Goal: Task Accomplishment & Management: Use online tool/utility

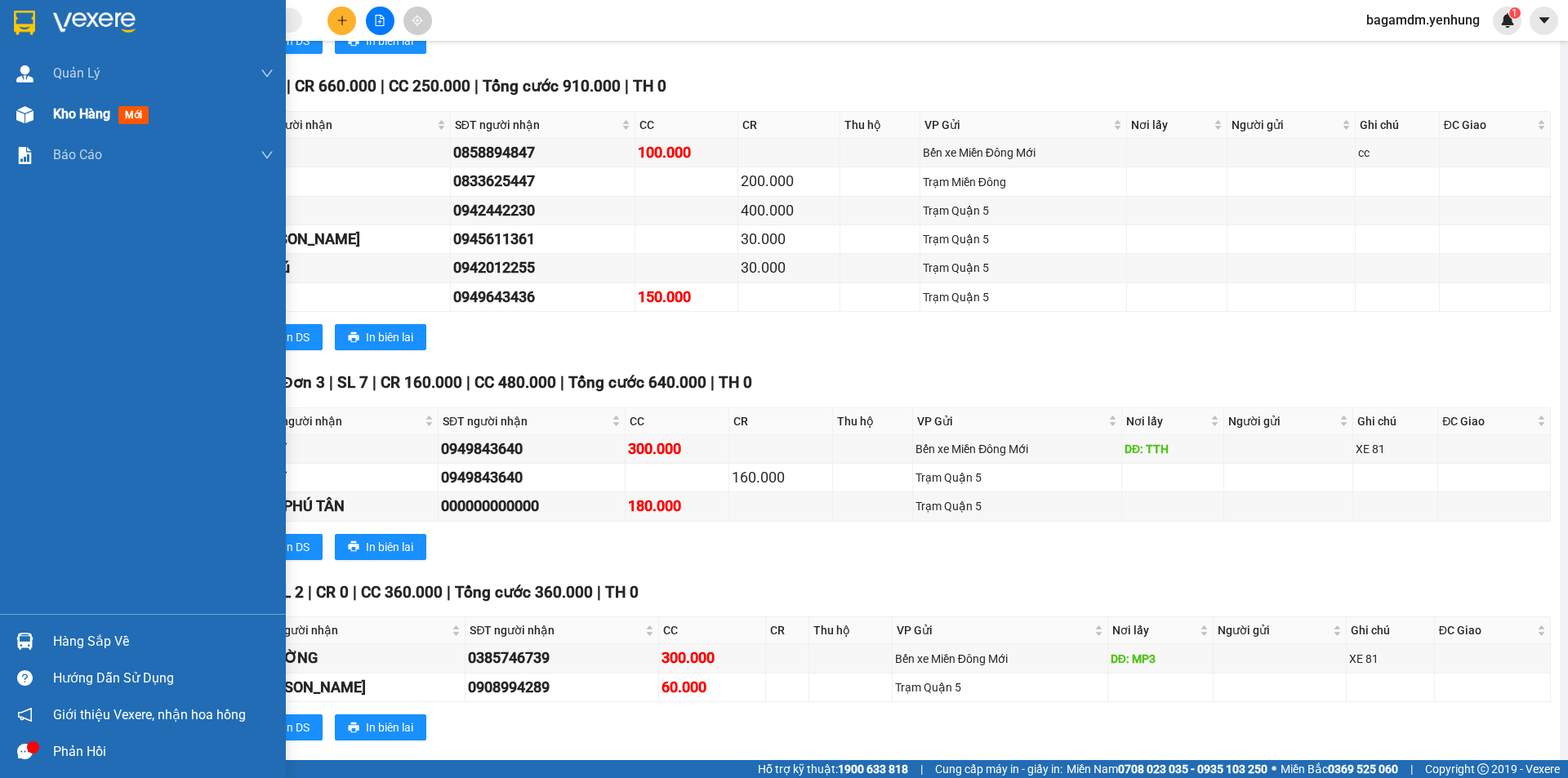
click at [60, 114] on span "Kho hàng" at bounding box center [82, 114] width 57 height 16
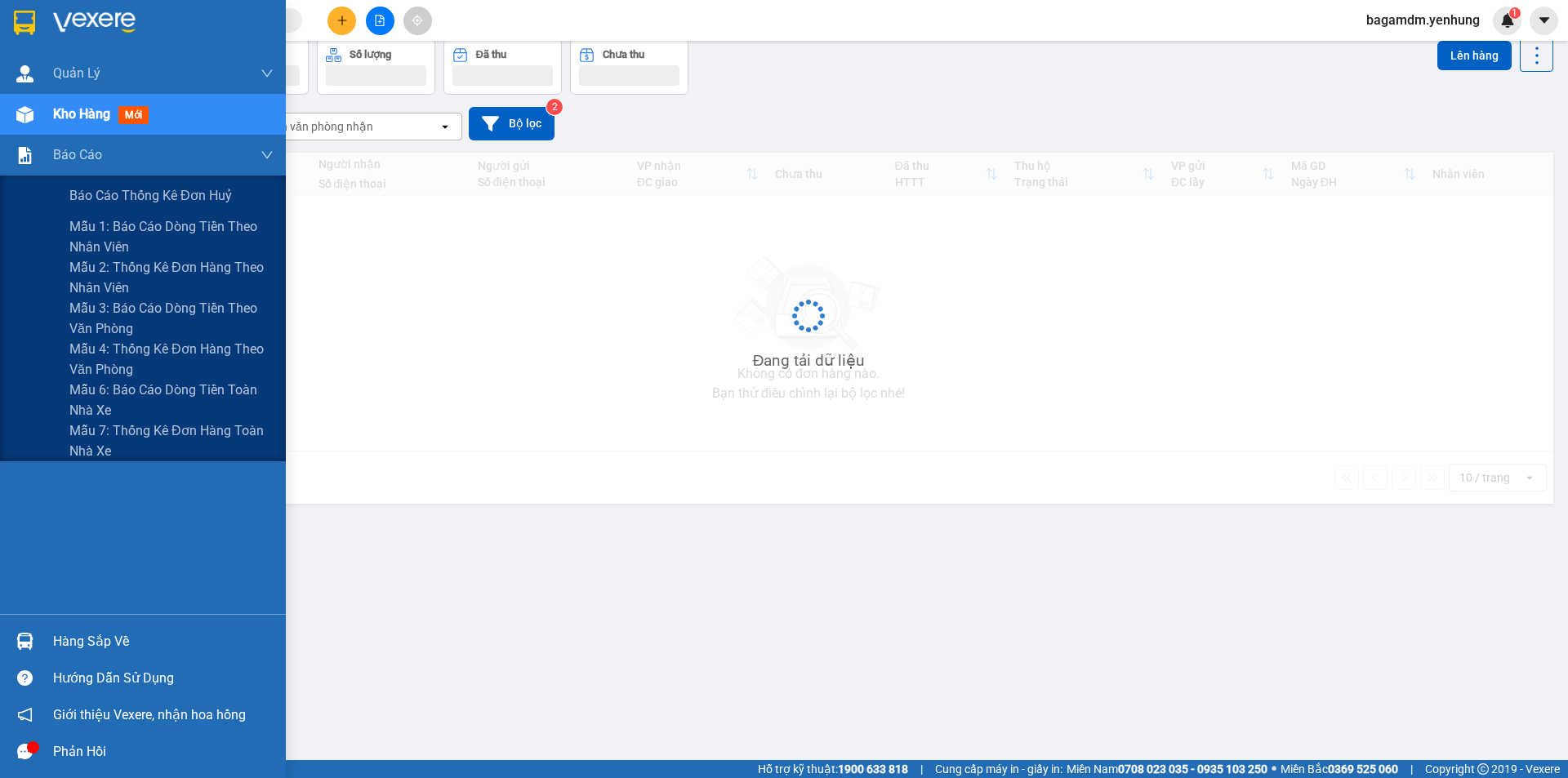
scroll to position [75, 0]
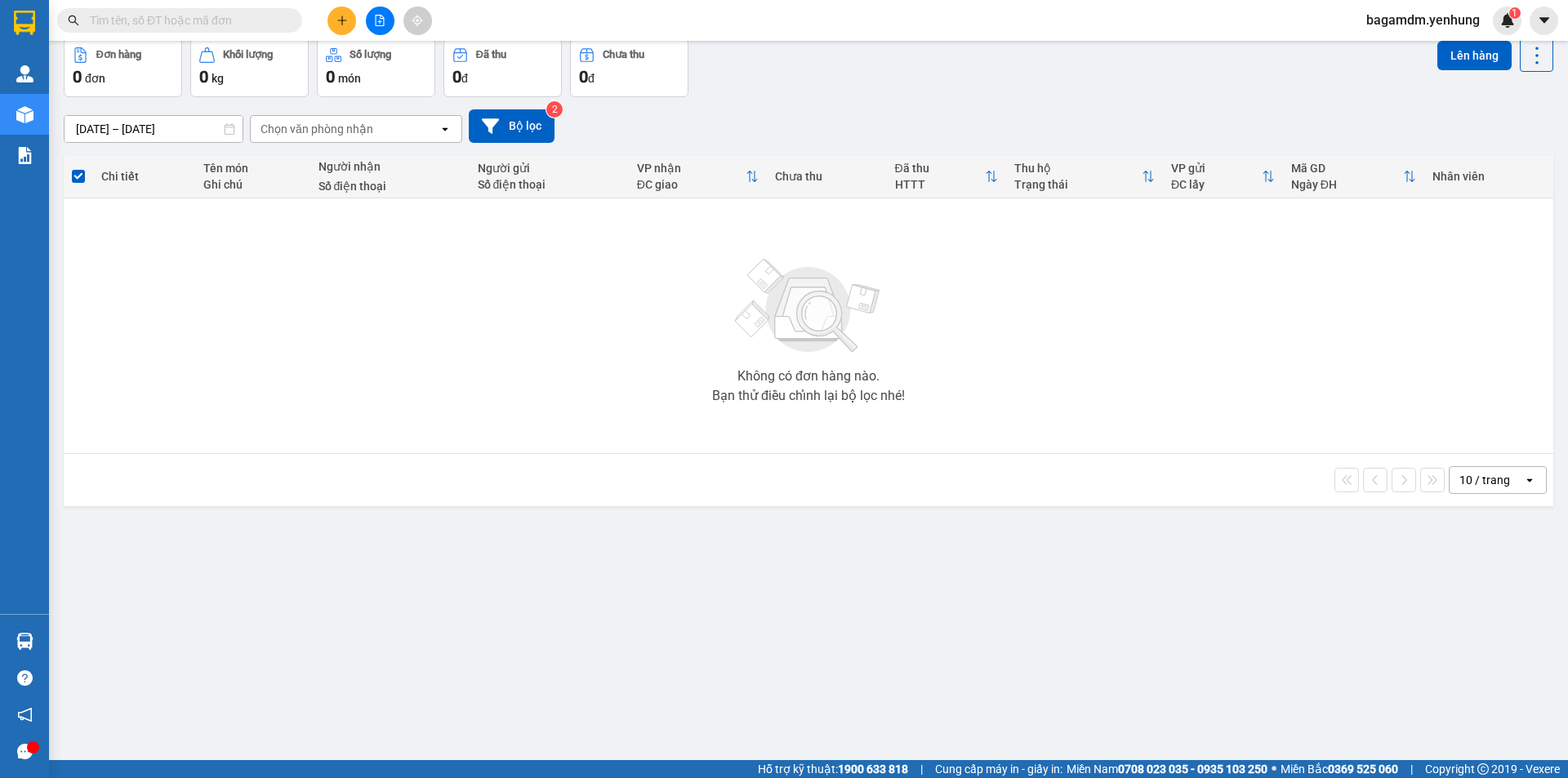
click at [1386, 19] on span "bagamdm.yenhung" at bounding box center [1423, 20] width 140 height 20
click at [1392, 45] on span "Đăng xuất" at bounding box center [1429, 50] width 106 height 18
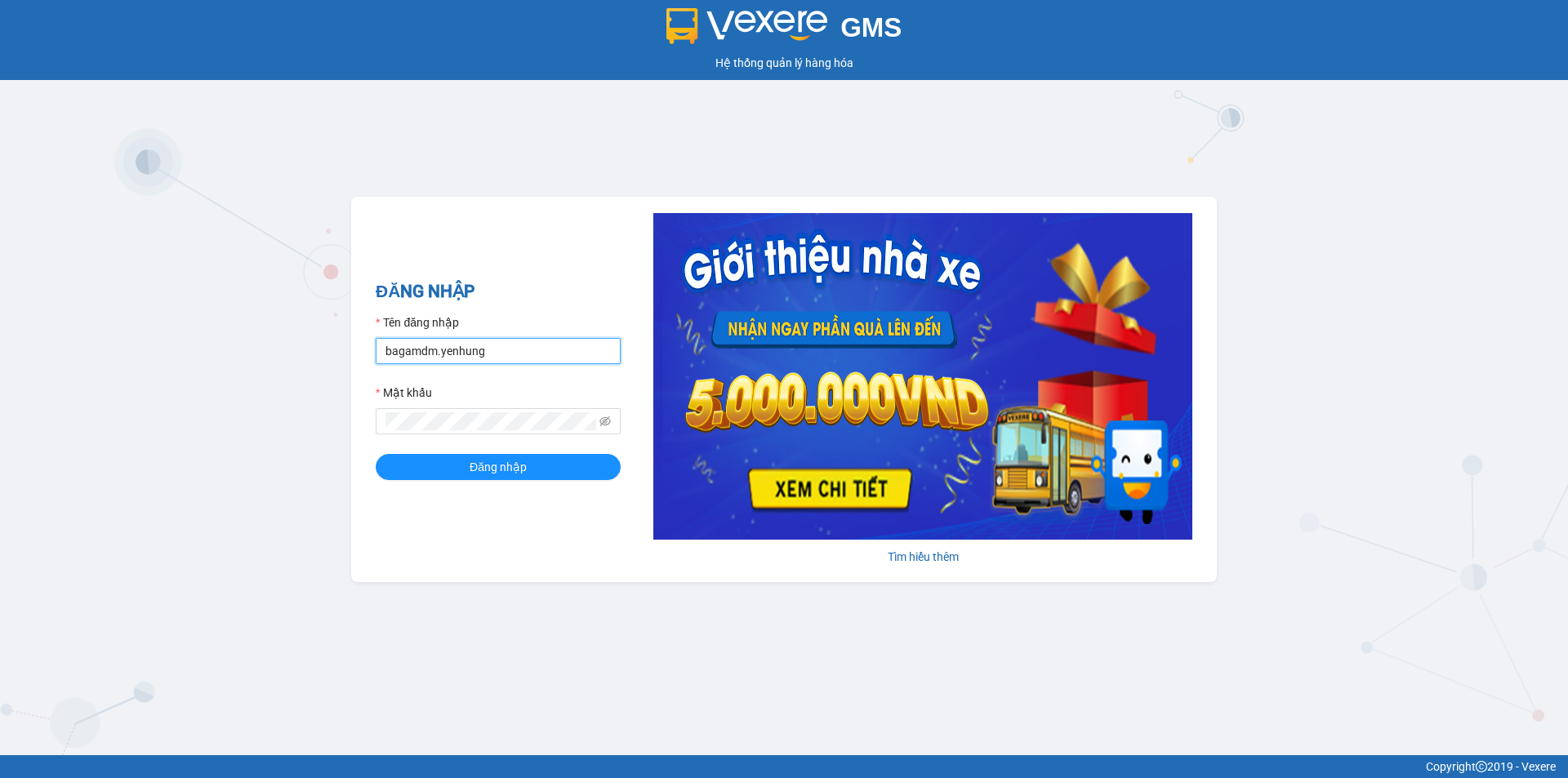
click at [489, 353] on input "bagamdm.yenhung" at bounding box center [498, 350] width 245 height 26
type input "bagaquan5.yenhung"
click at [534, 477] on button "Đăng nhập" at bounding box center [498, 466] width 245 height 26
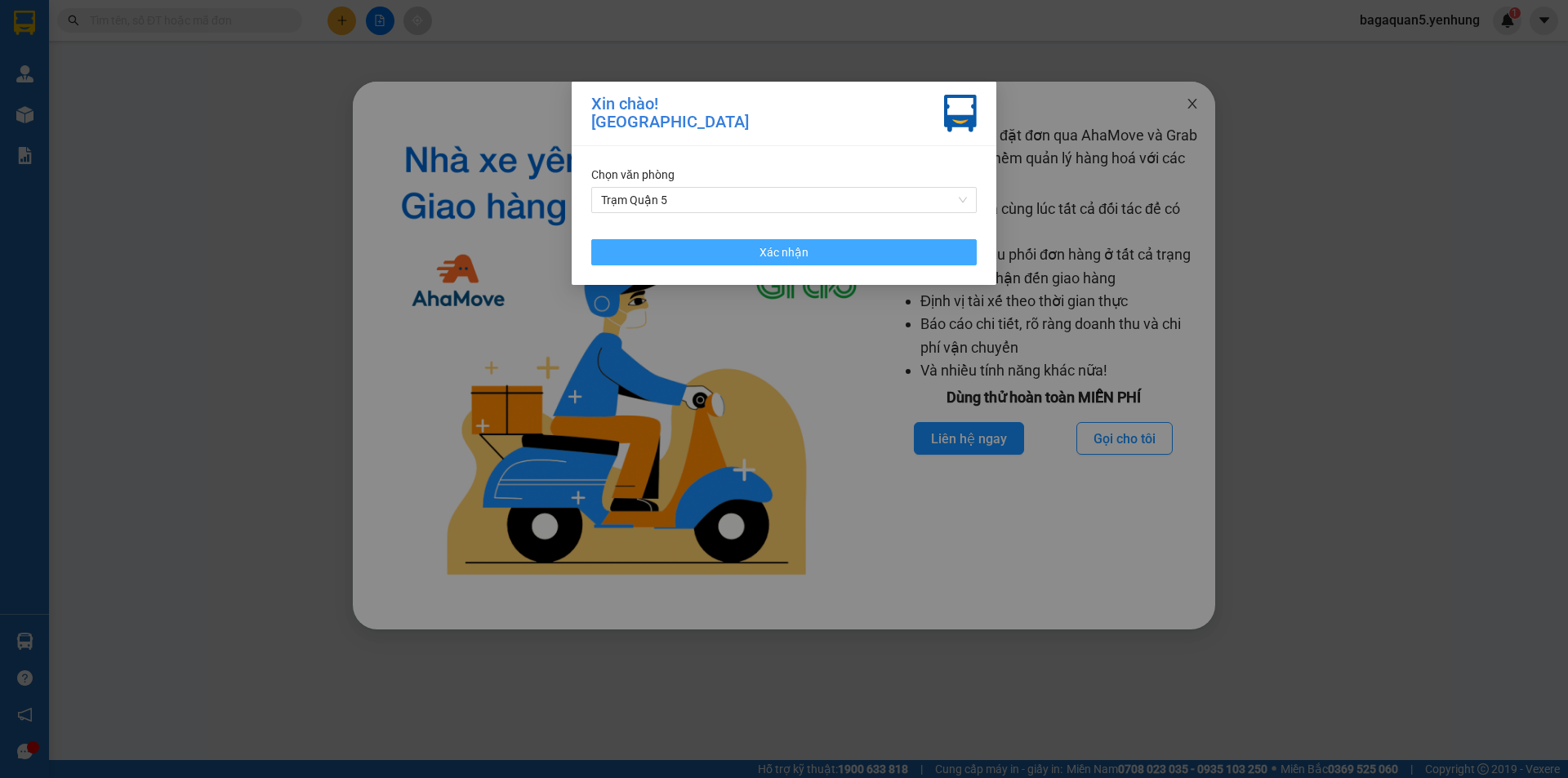
drag, startPoint x: 907, startPoint y: 250, endPoint x: 1172, endPoint y: 122, distance: 294.3
click at [913, 241] on button "Xác nhận" at bounding box center [784, 252] width 386 height 26
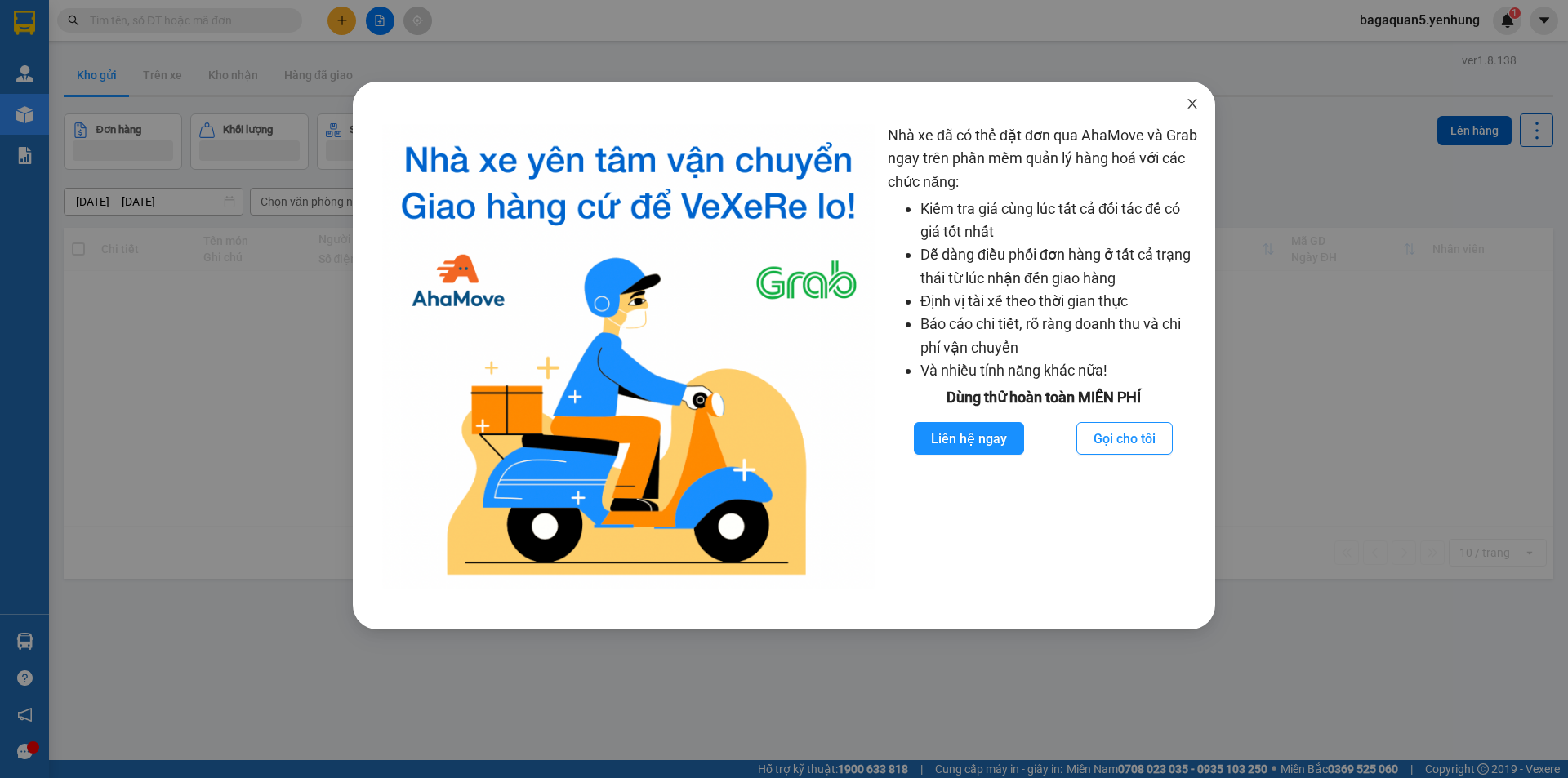
click at [1197, 101] on icon "close" at bounding box center [1192, 104] width 13 height 13
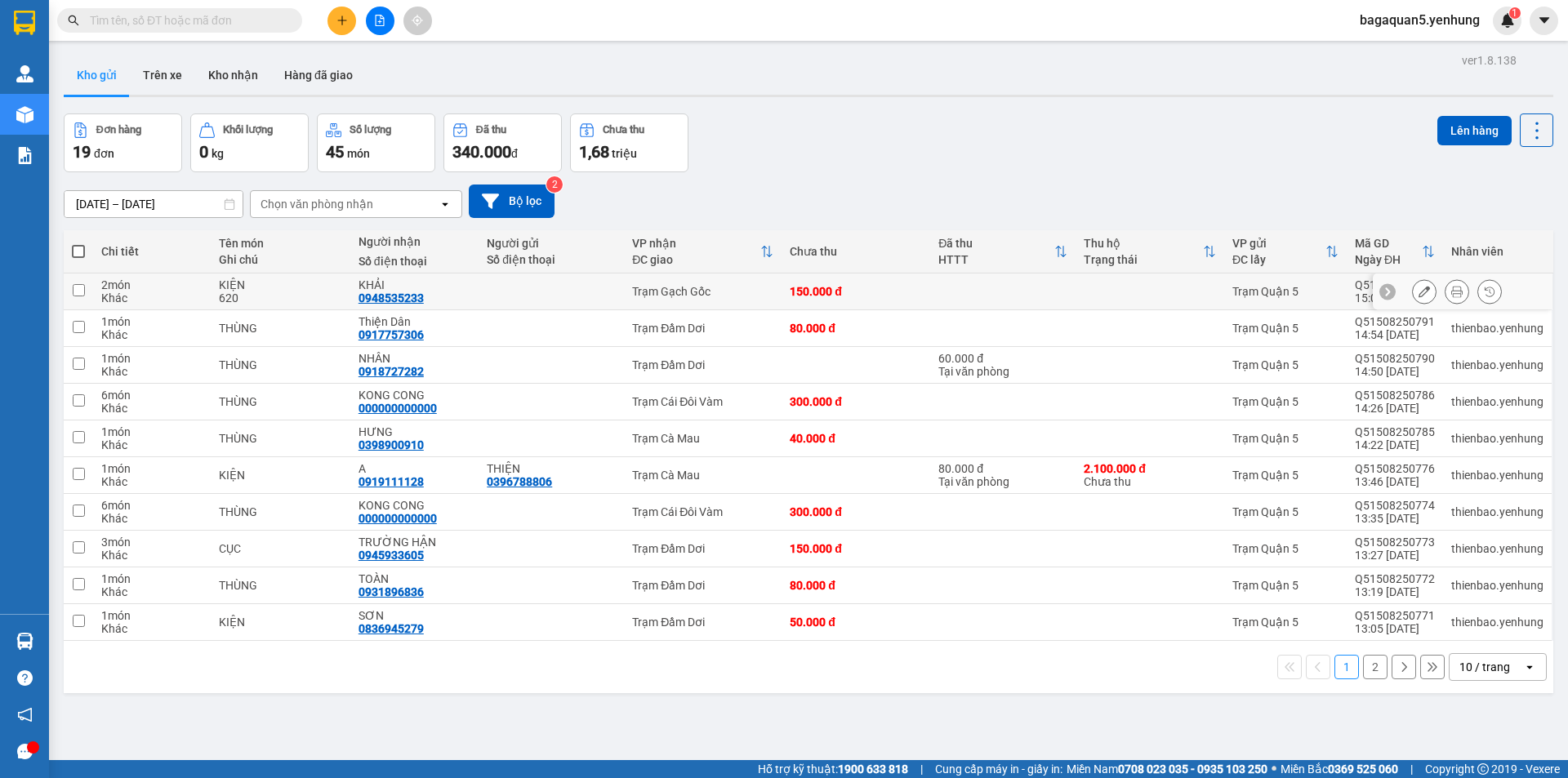
click at [1418, 295] on icon at bounding box center [1424, 291] width 11 height 11
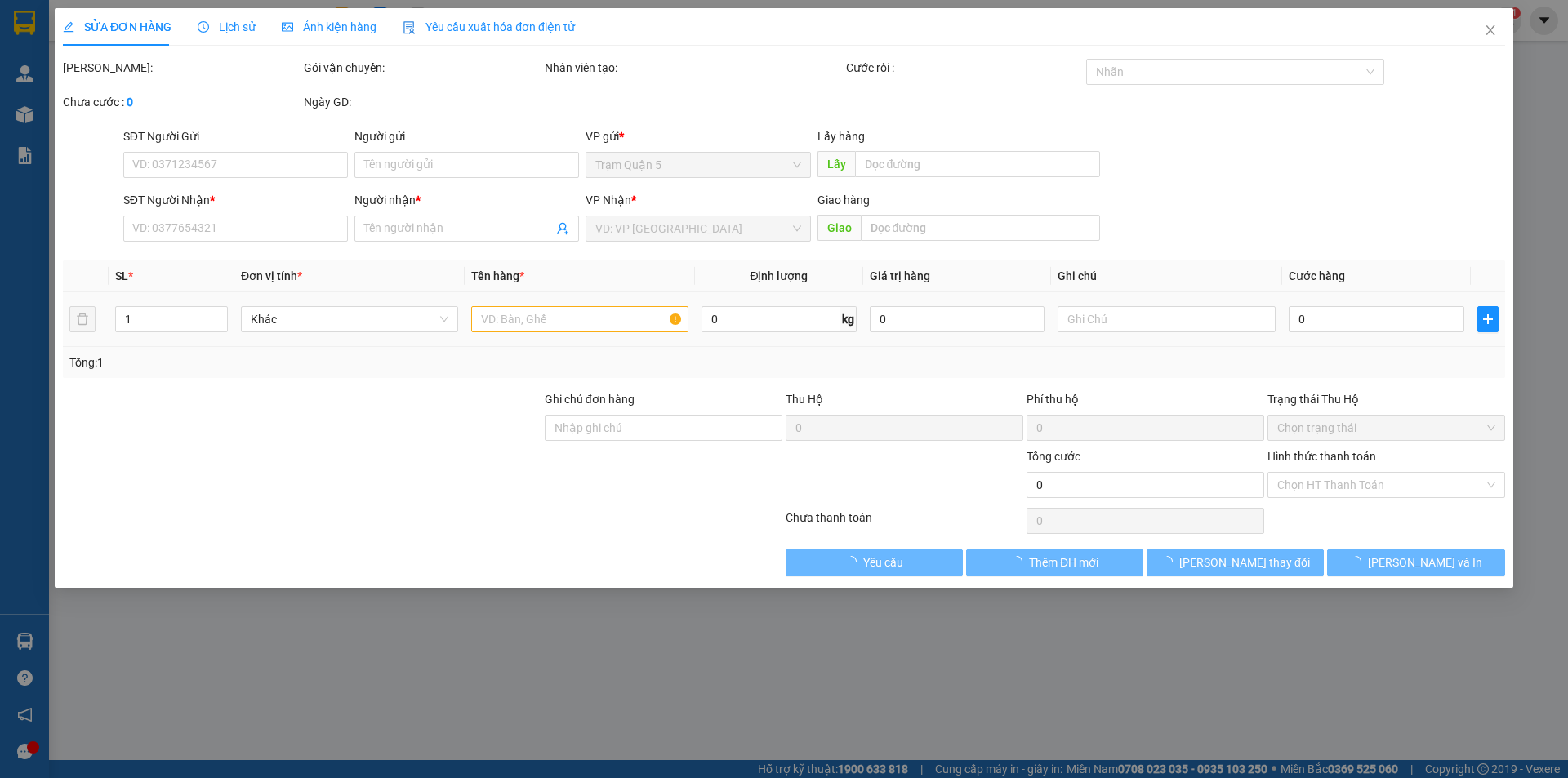
type input "0948535233"
type input "KHẢI"
type input "150.000"
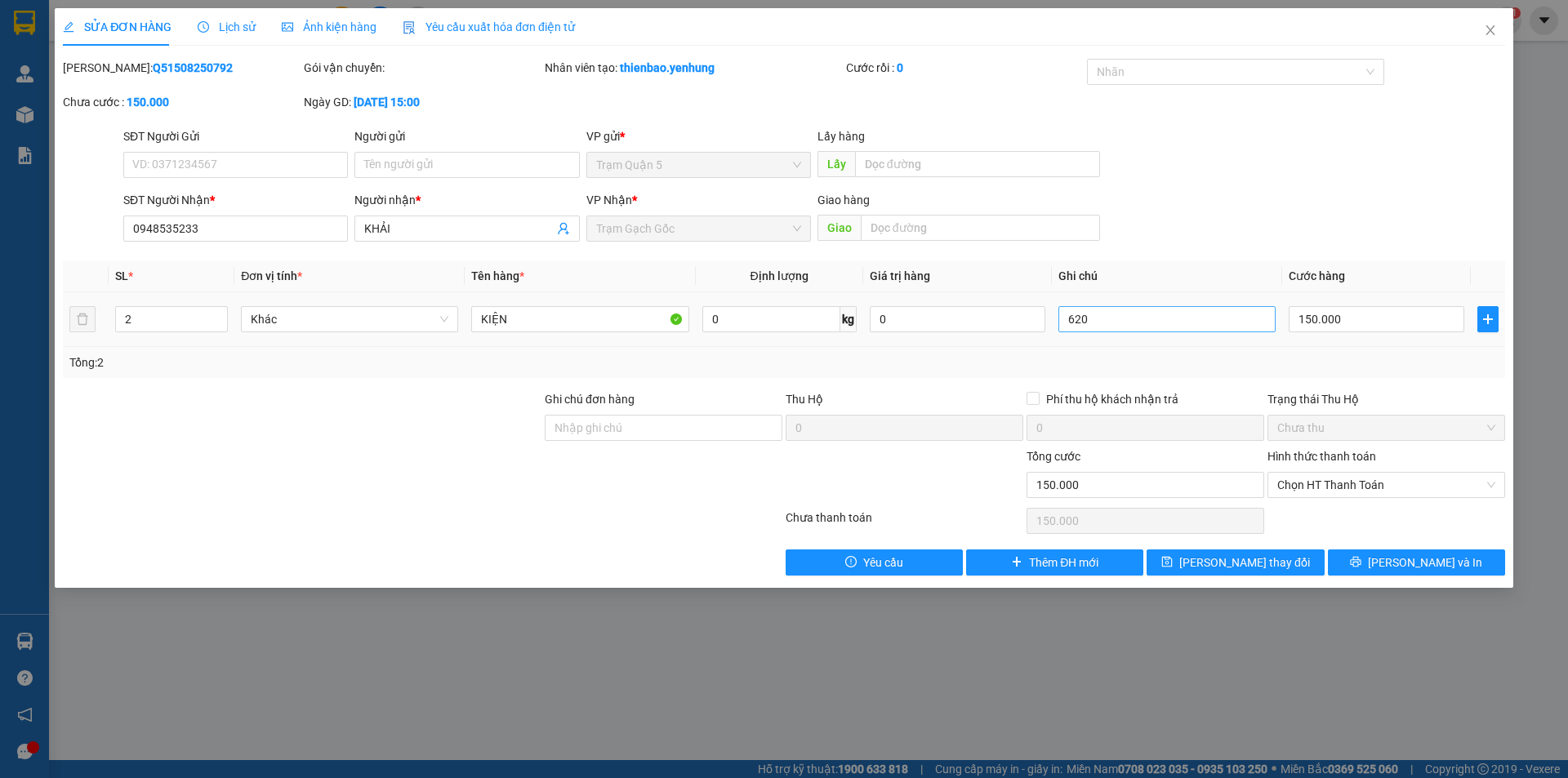
drag, startPoint x: 1149, startPoint y: 334, endPoint x: 1149, endPoint y: 322, distance: 12.0
click at [1148, 330] on div "620" at bounding box center [1167, 319] width 218 height 33
click at [1149, 322] on input "620" at bounding box center [1167, 319] width 218 height 26
click at [1023, 162] on input "text" at bounding box center [977, 164] width 245 height 26
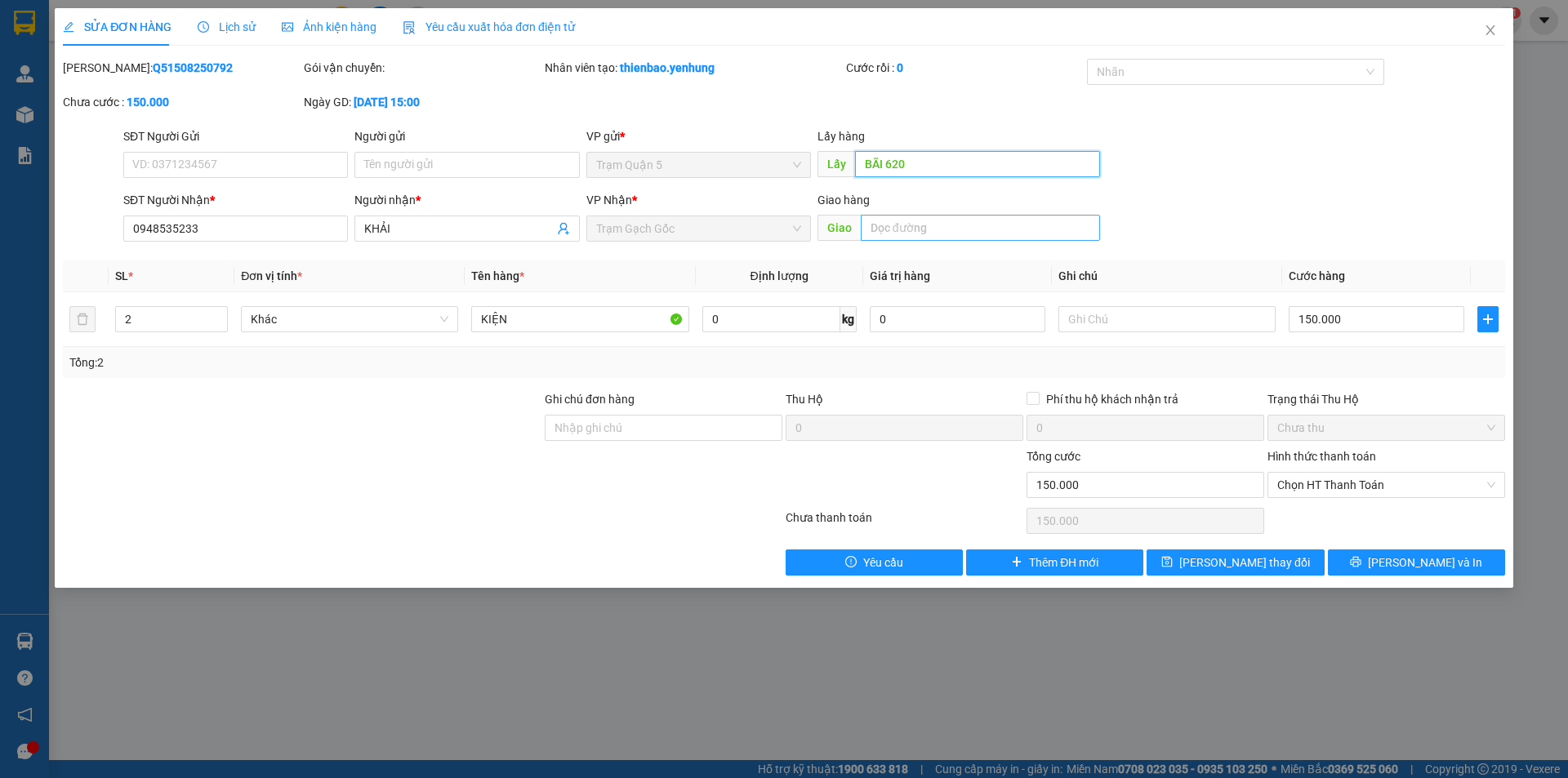
type input "BÃI 620"
click at [935, 232] on input "text" at bounding box center [980, 228] width 240 height 26
click at [1281, 574] on button "Lưu thay đổi" at bounding box center [1235, 562] width 177 height 26
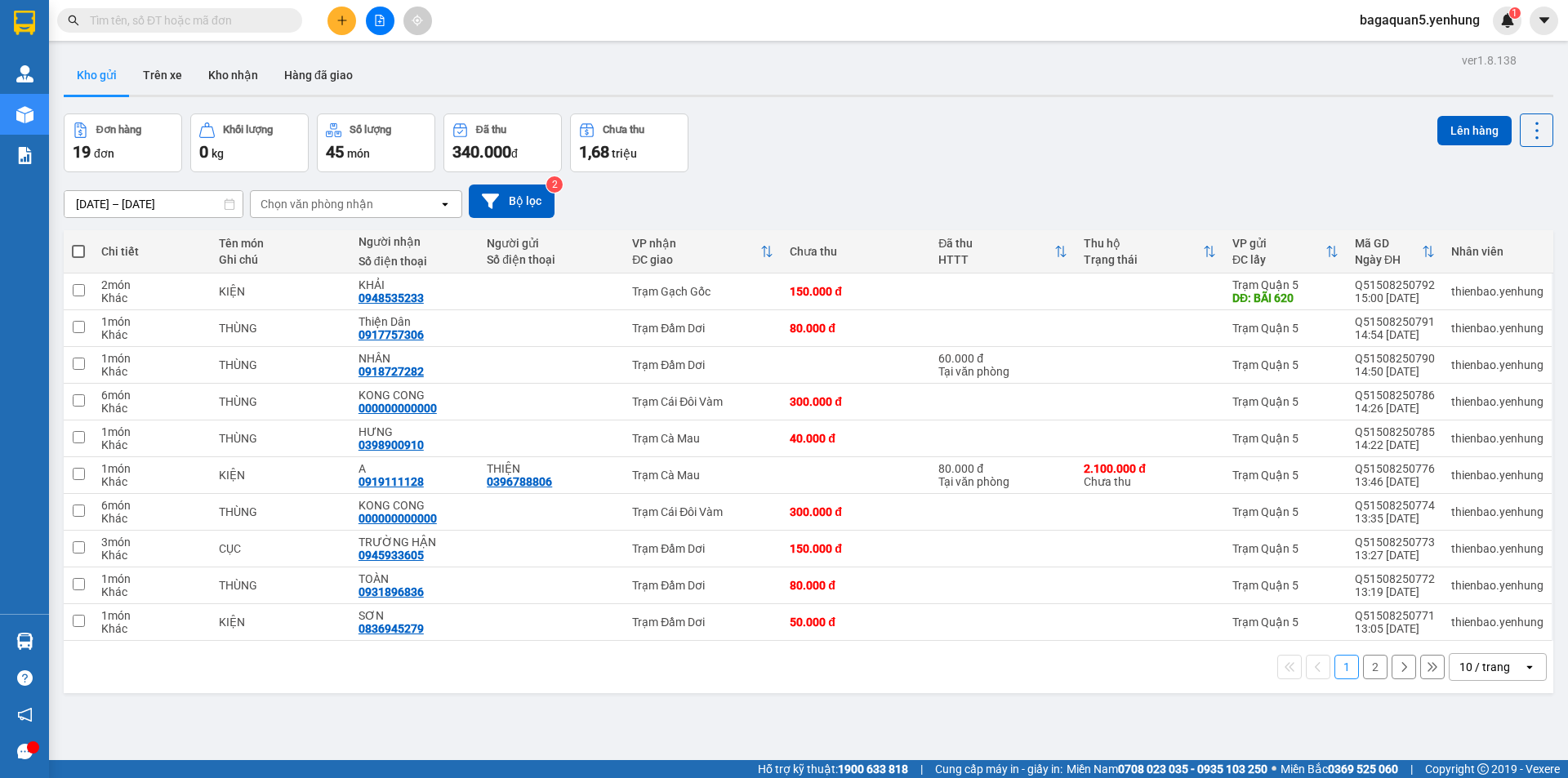
click at [73, 254] on span at bounding box center [78, 251] width 13 height 13
click at [78, 243] on input "checkbox" at bounding box center [78, 243] width 0 height 0
checkbox input "true"
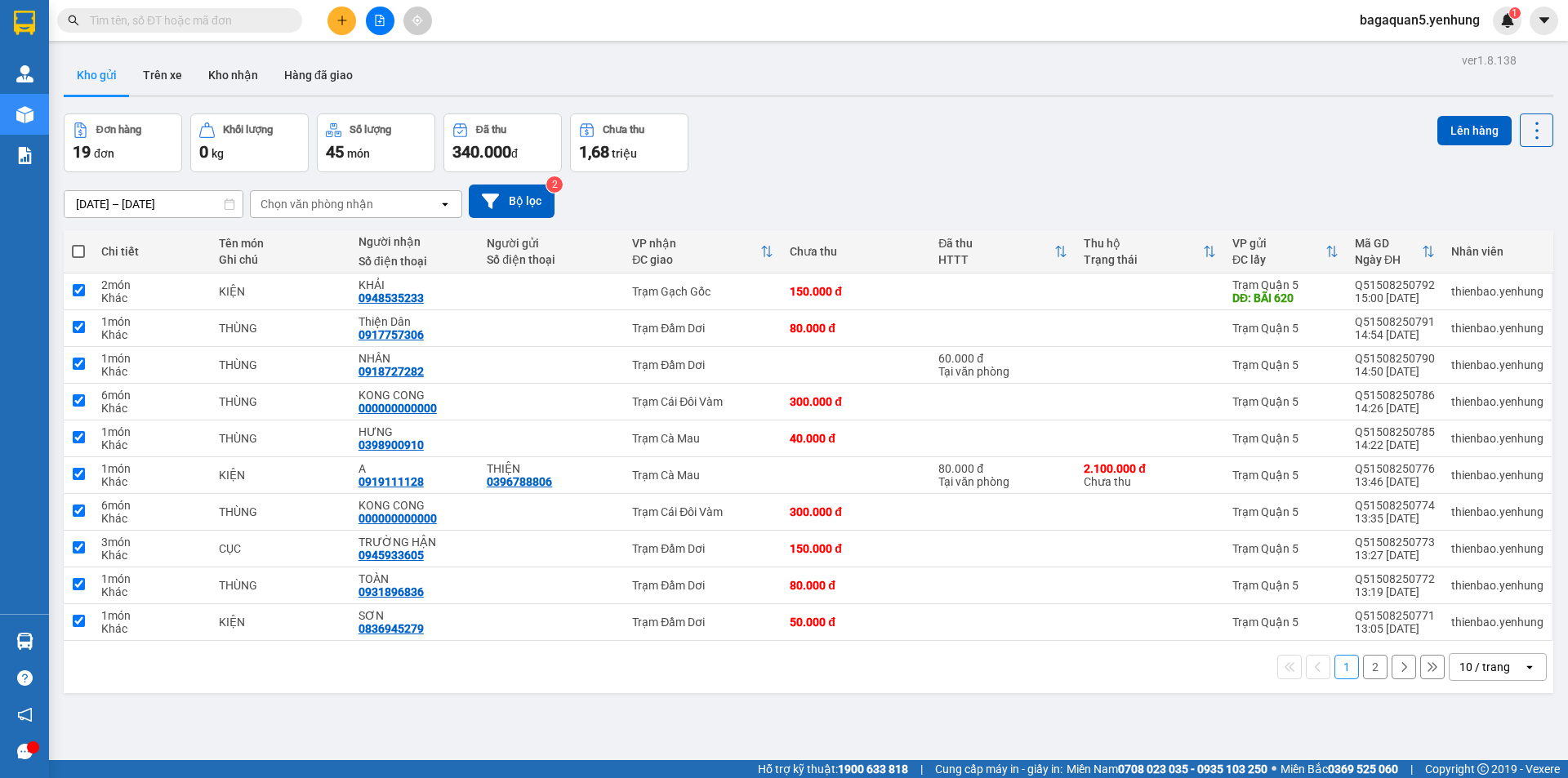
checkbox input "true"
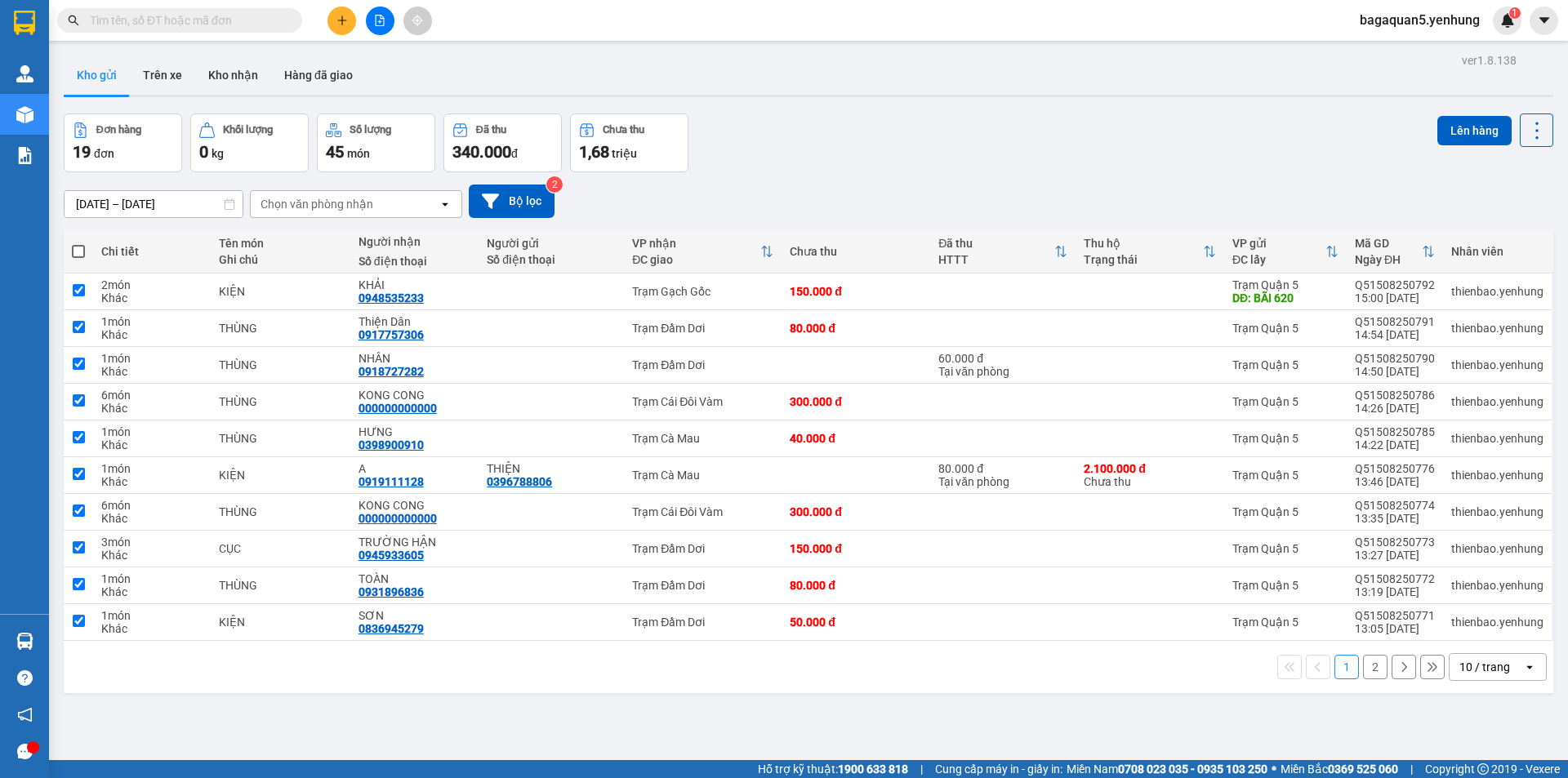
checkbox input "true"
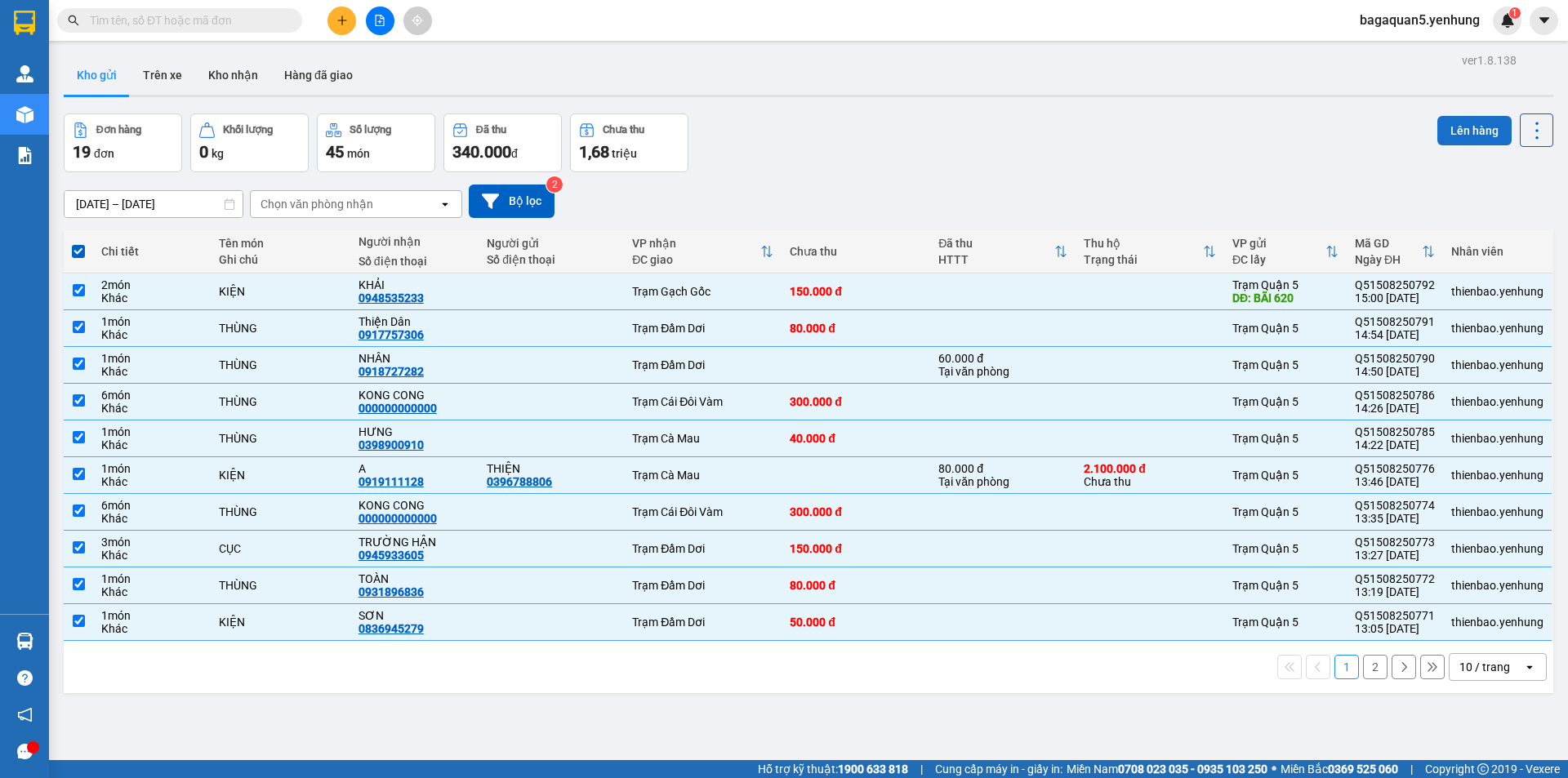
click at [1455, 130] on button "Lên hàng" at bounding box center [1473, 130] width 74 height 29
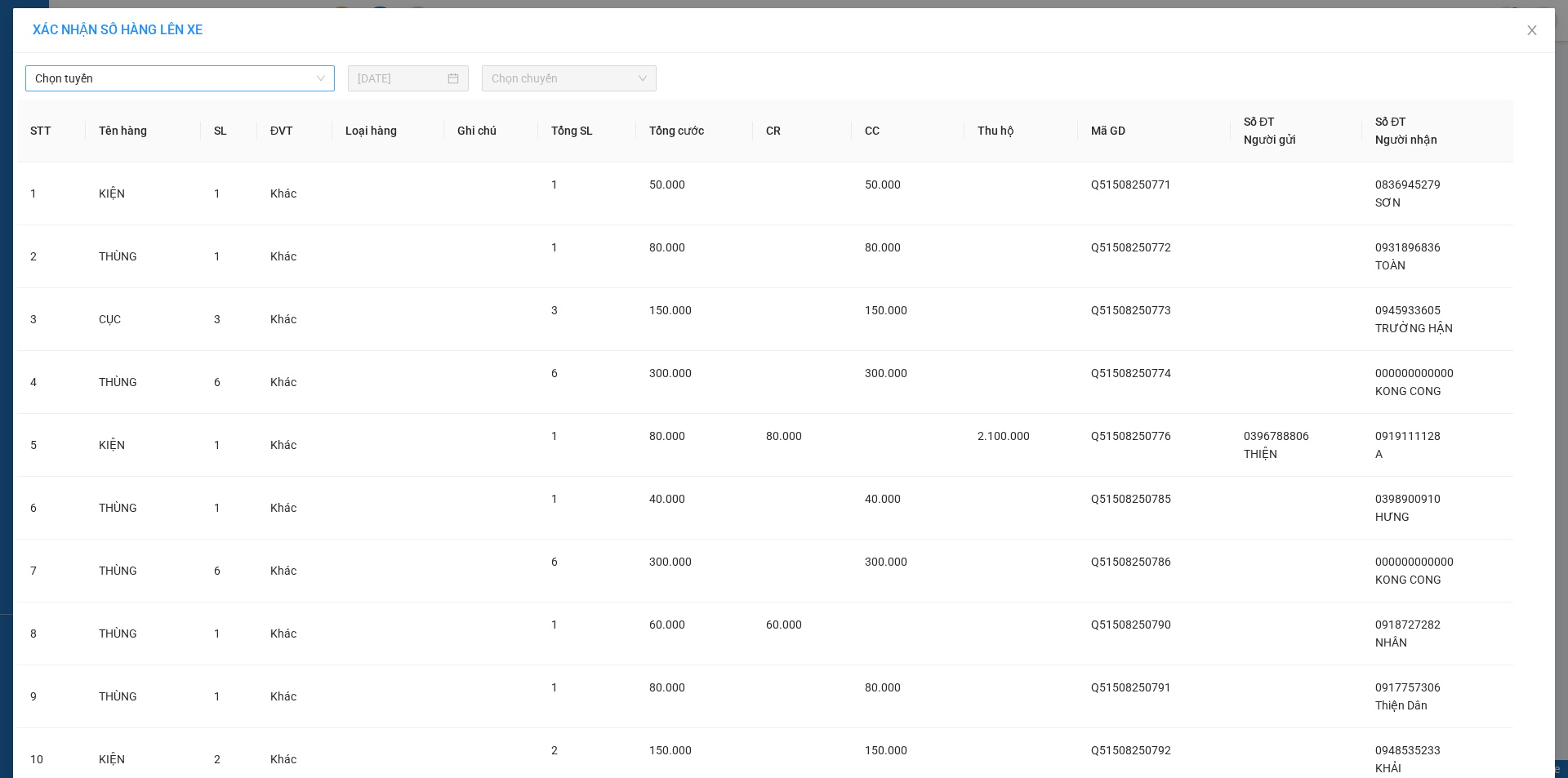
drag, startPoint x: 207, startPoint y: 73, endPoint x: 175, endPoint y: 88, distance: 35.3
click at [189, 82] on span "Chọn tuyến" at bounding box center [180, 78] width 290 height 25
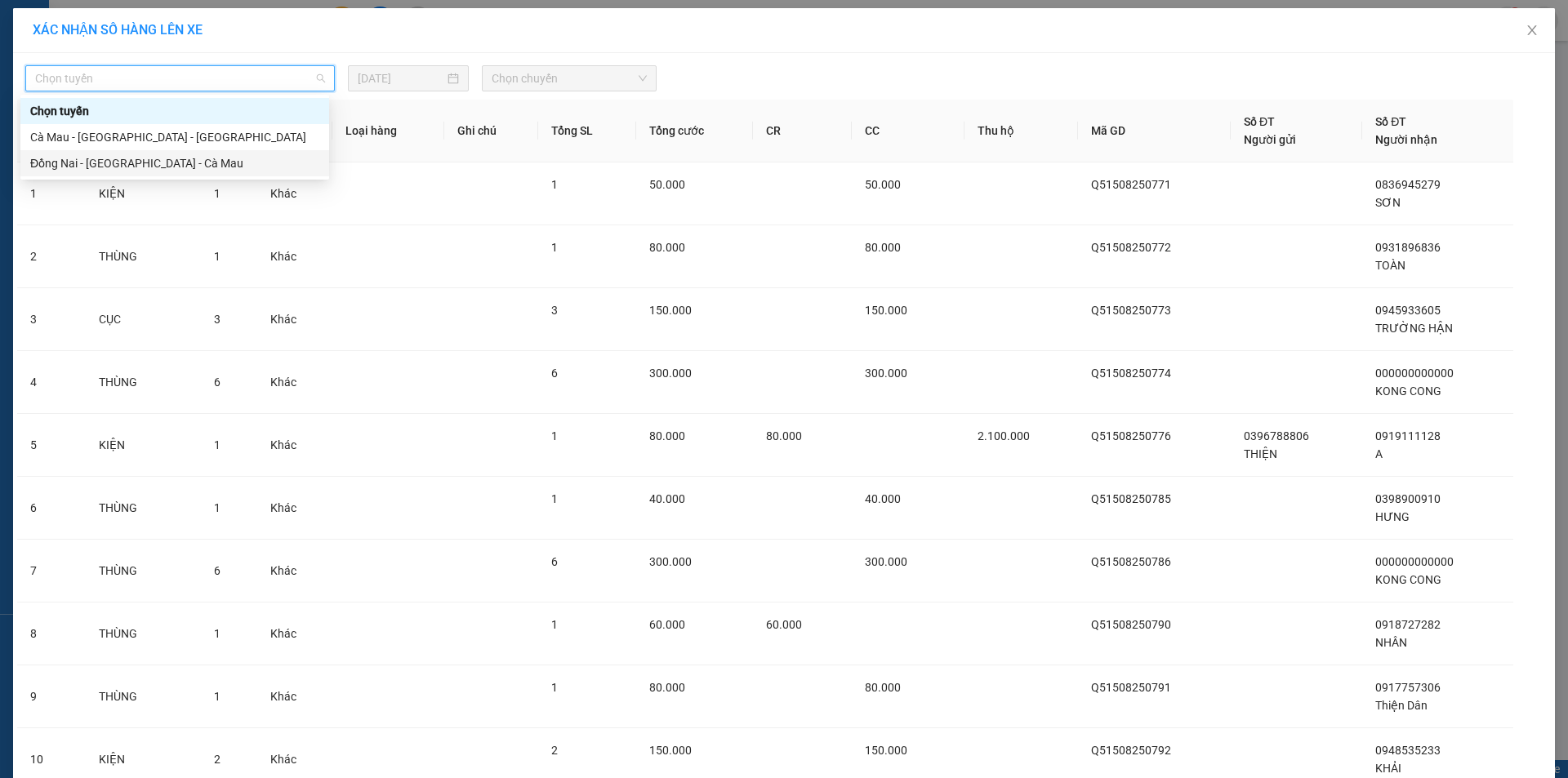
click at [73, 170] on div "Đồng Nai - [GEOGRAPHIC_DATA] - Cà Mau" at bounding box center [174, 163] width 289 height 18
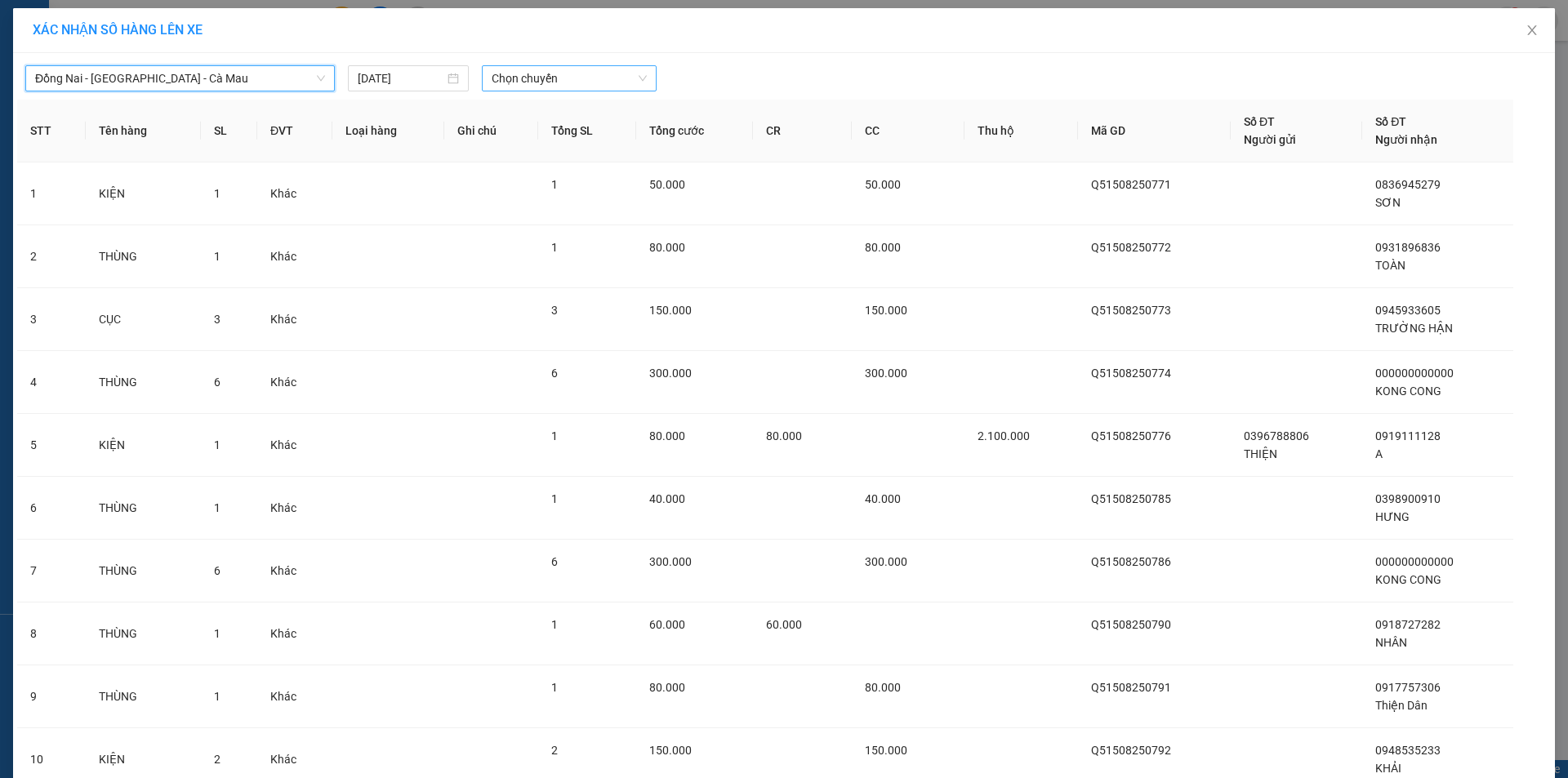
click at [550, 78] on span "Chọn chuyến" at bounding box center [568, 78] width 155 height 25
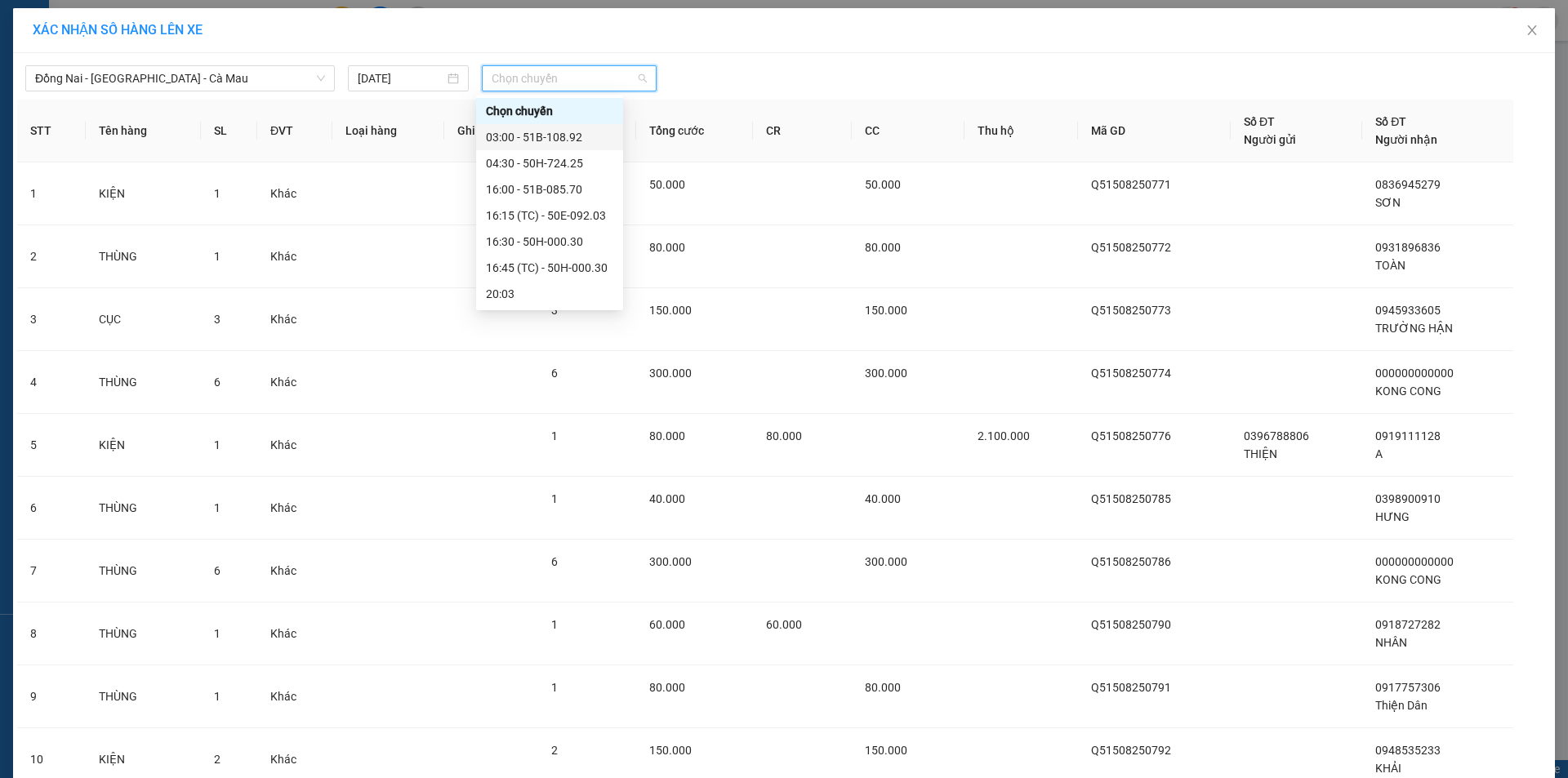
click at [531, 137] on div "03:00 - 51B-108.92" at bounding box center [549, 138] width 128 height 18
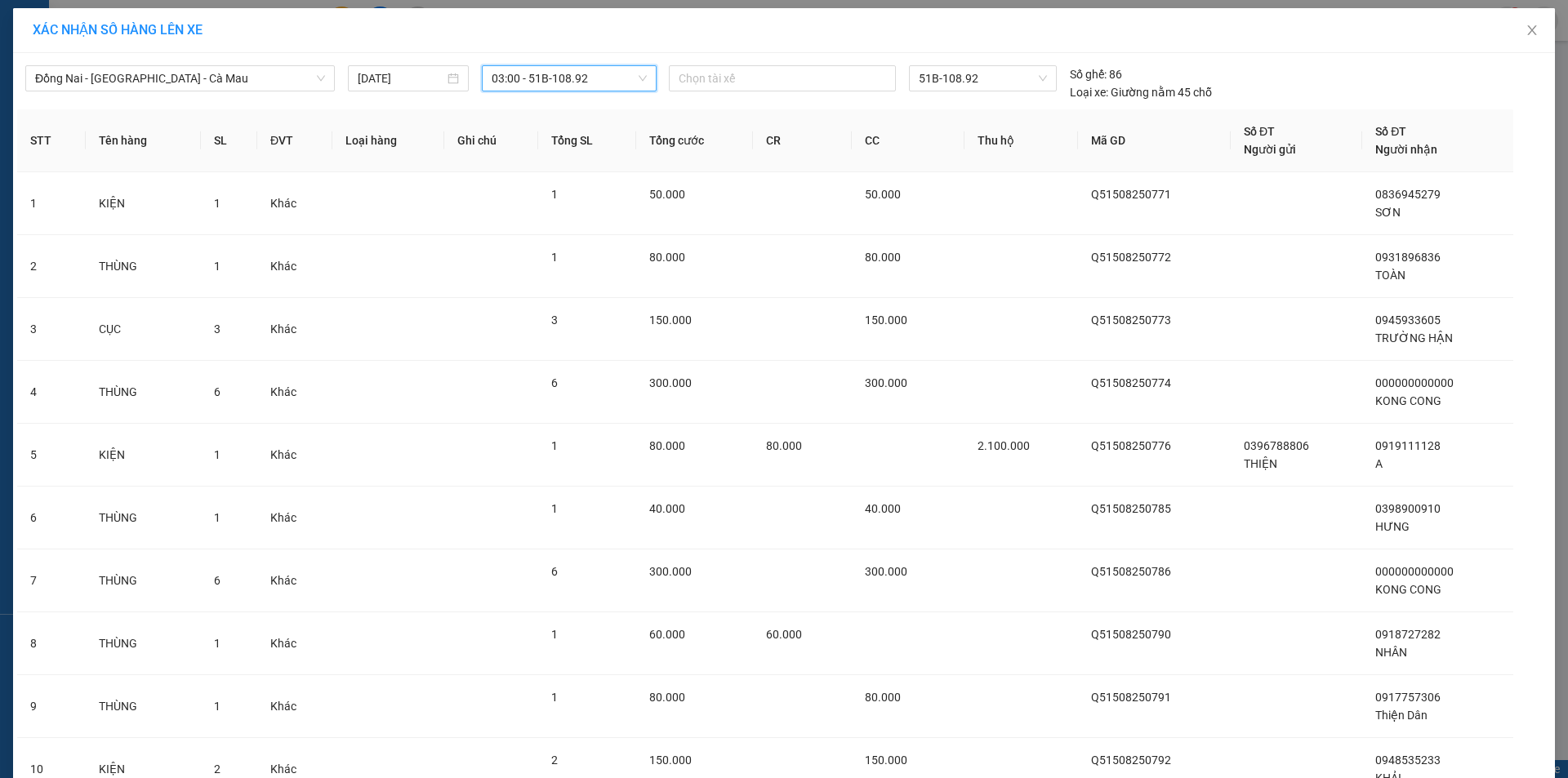
click at [544, 78] on span "03:00 - 51B-108.92" at bounding box center [568, 78] width 155 height 25
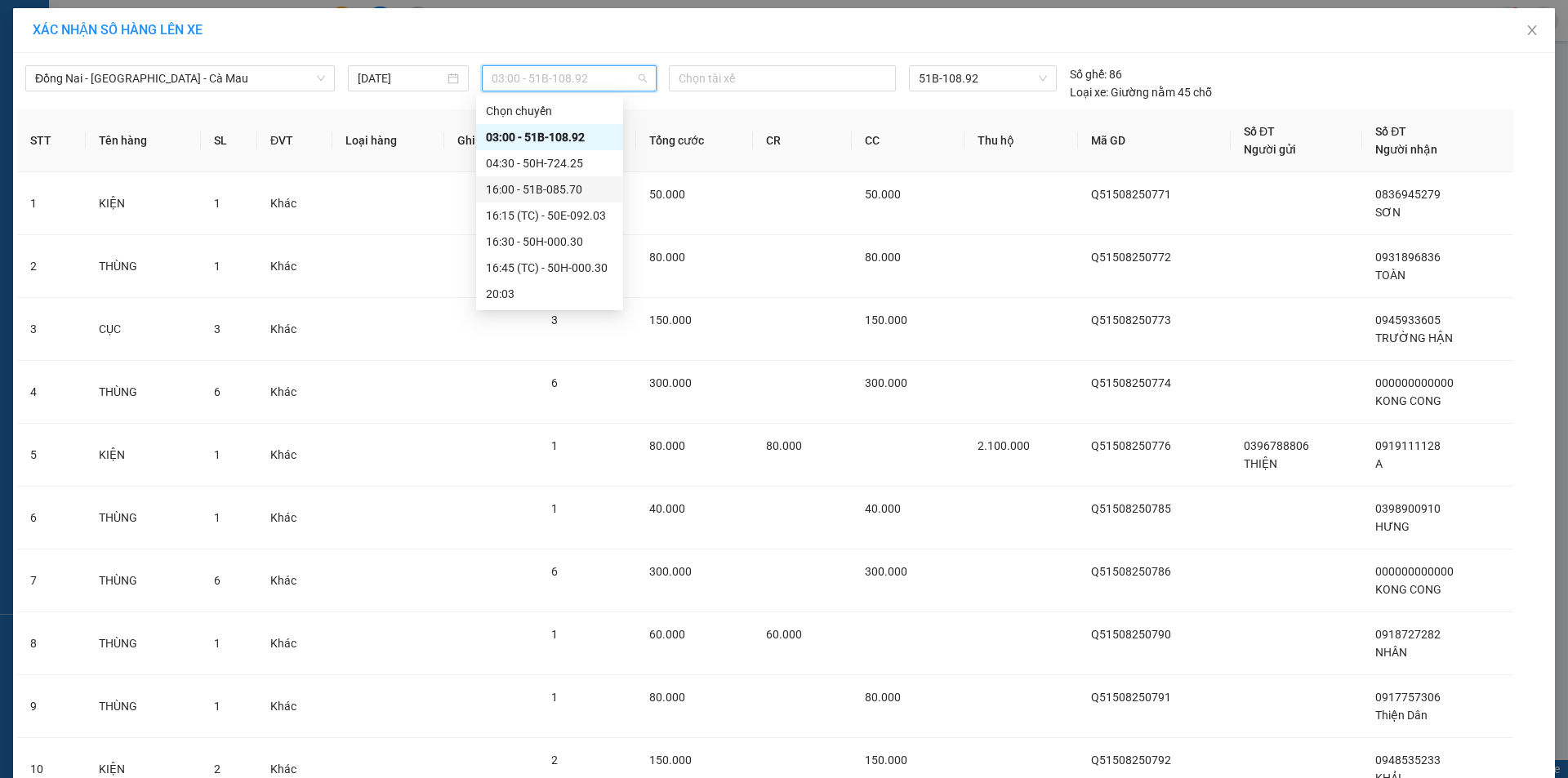
click at [516, 187] on div "16:00 - 51B-085.70" at bounding box center [549, 190] width 128 height 18
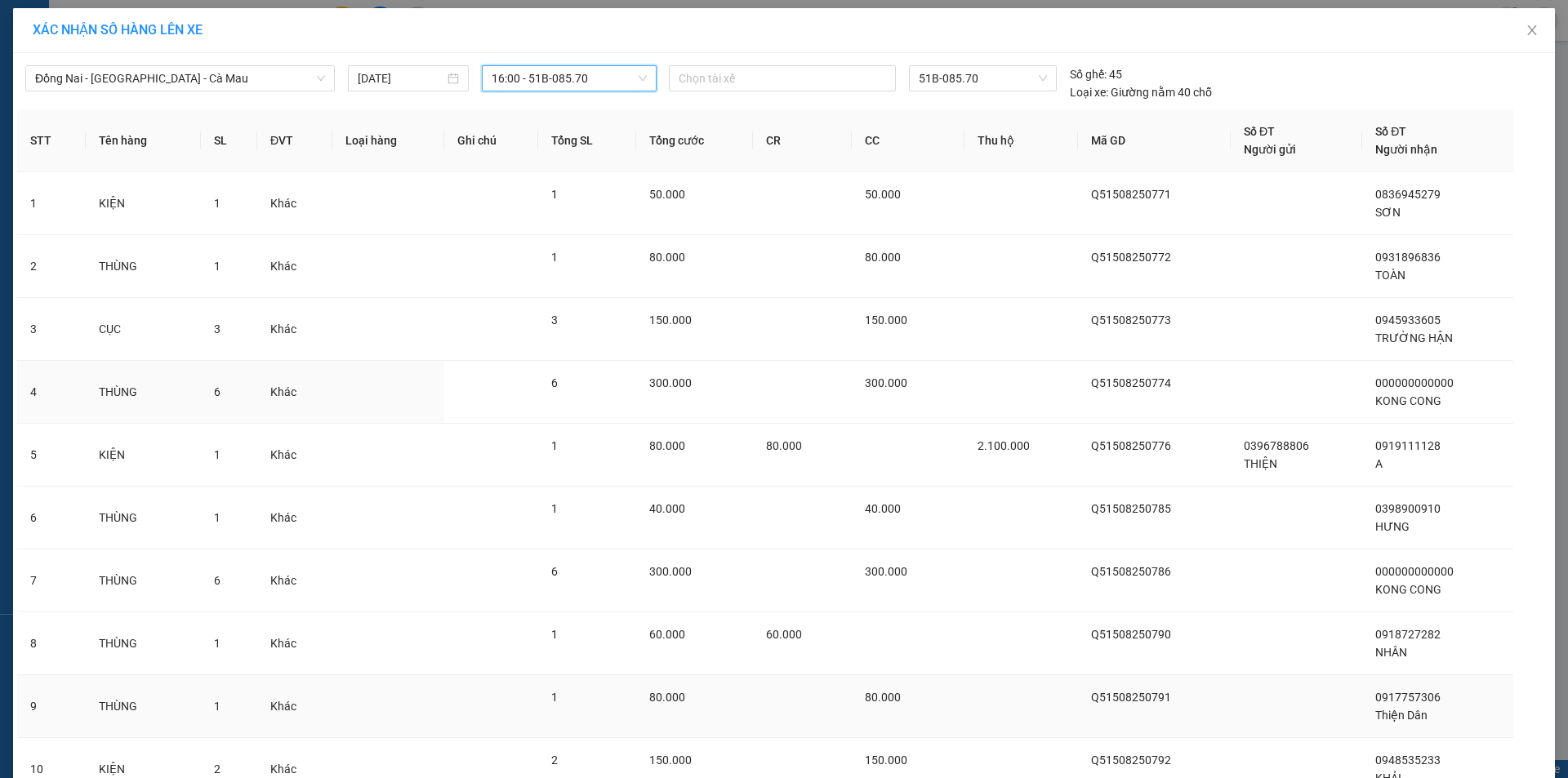
scroll to position [142, 0]
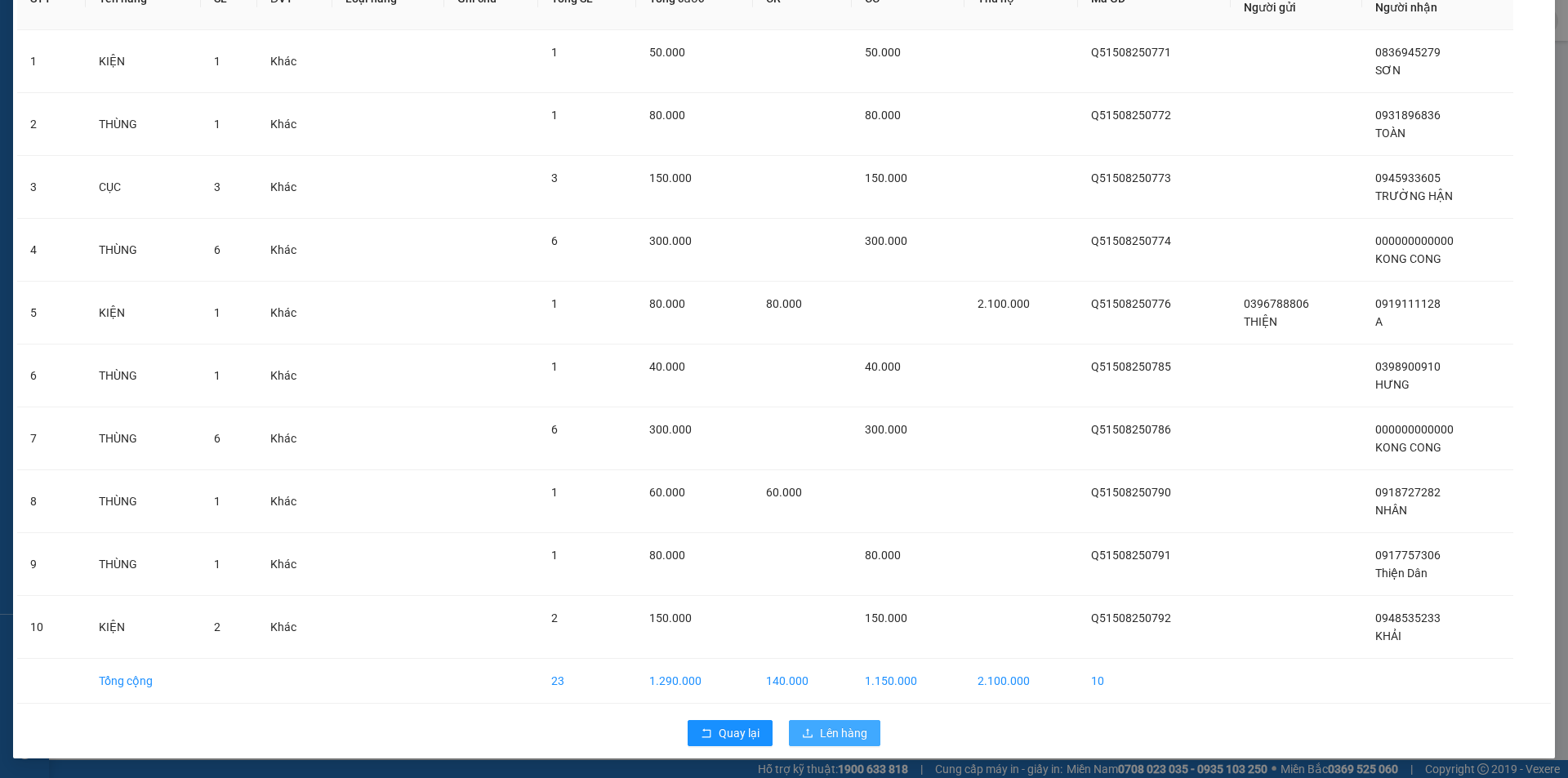
click at [848, 734] on span "Lên hàng" at bounding box center [844, 733] width 48 height 18
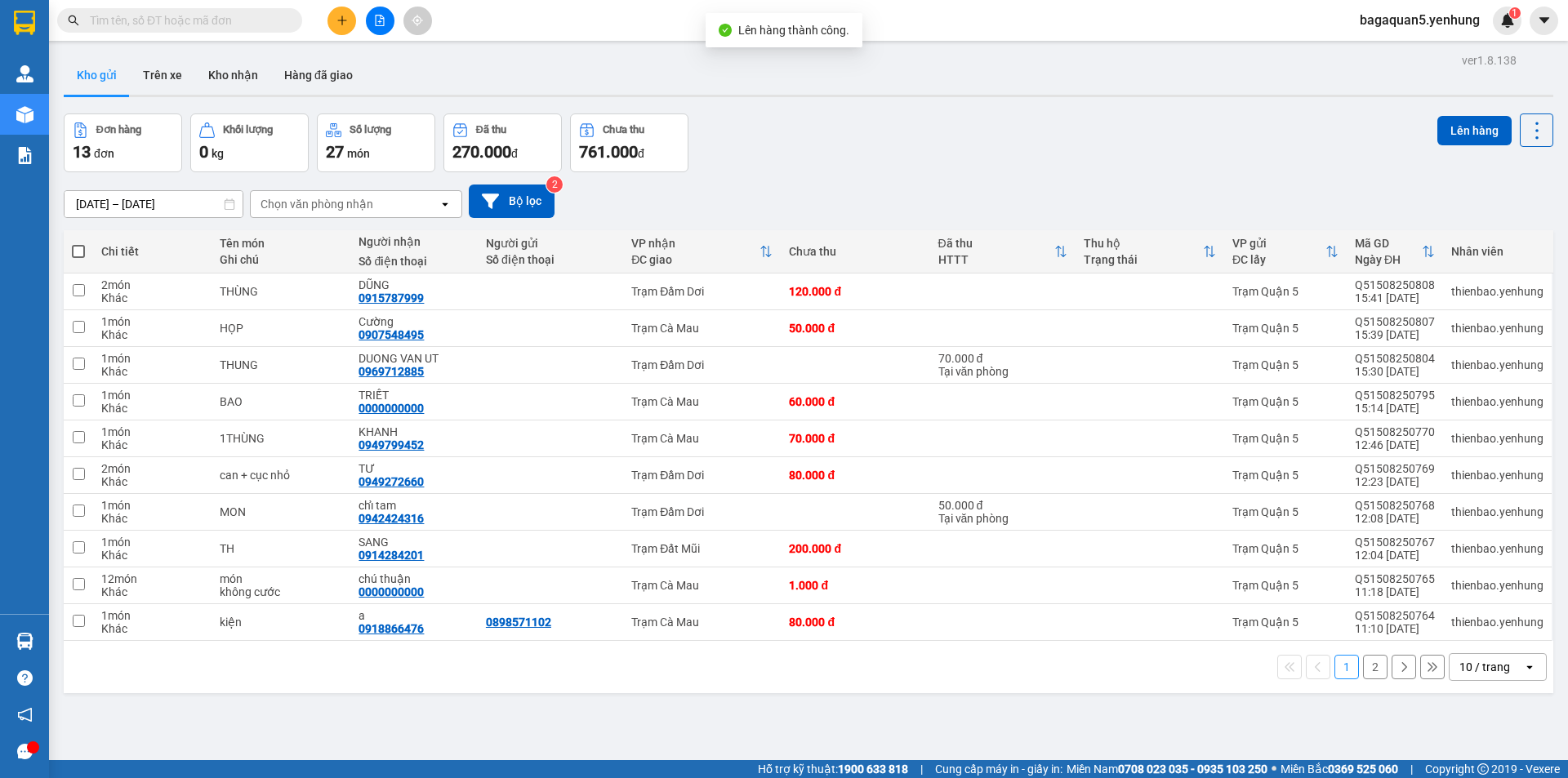
click at [77, 249] on span at bounding box center [78, 251] width 13 height 13
click at [78, 243] on input "checkbox" at bounding box center [78, 243] width 0 height 0
checkbox input "true"
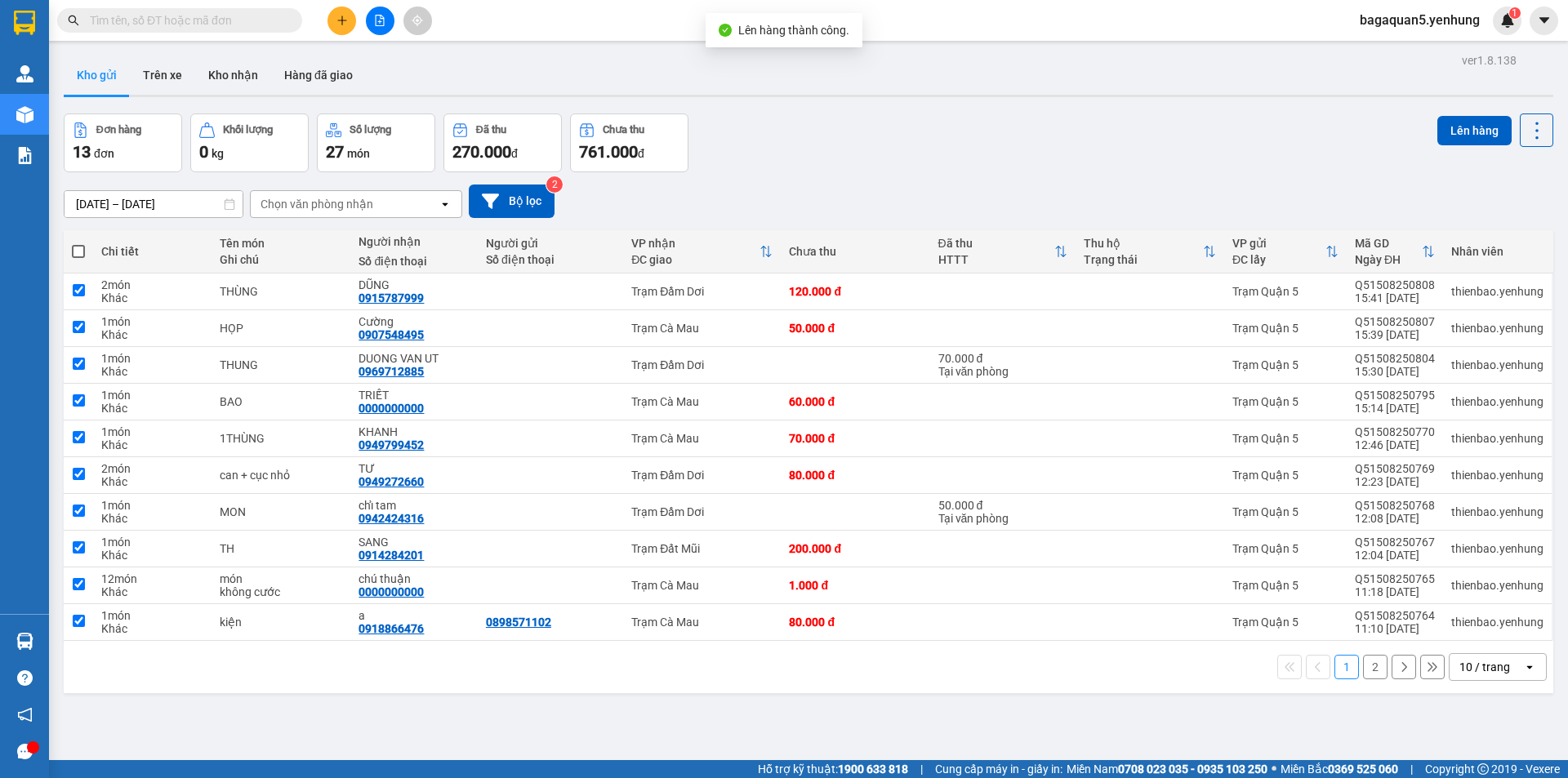
checkbox input "true"
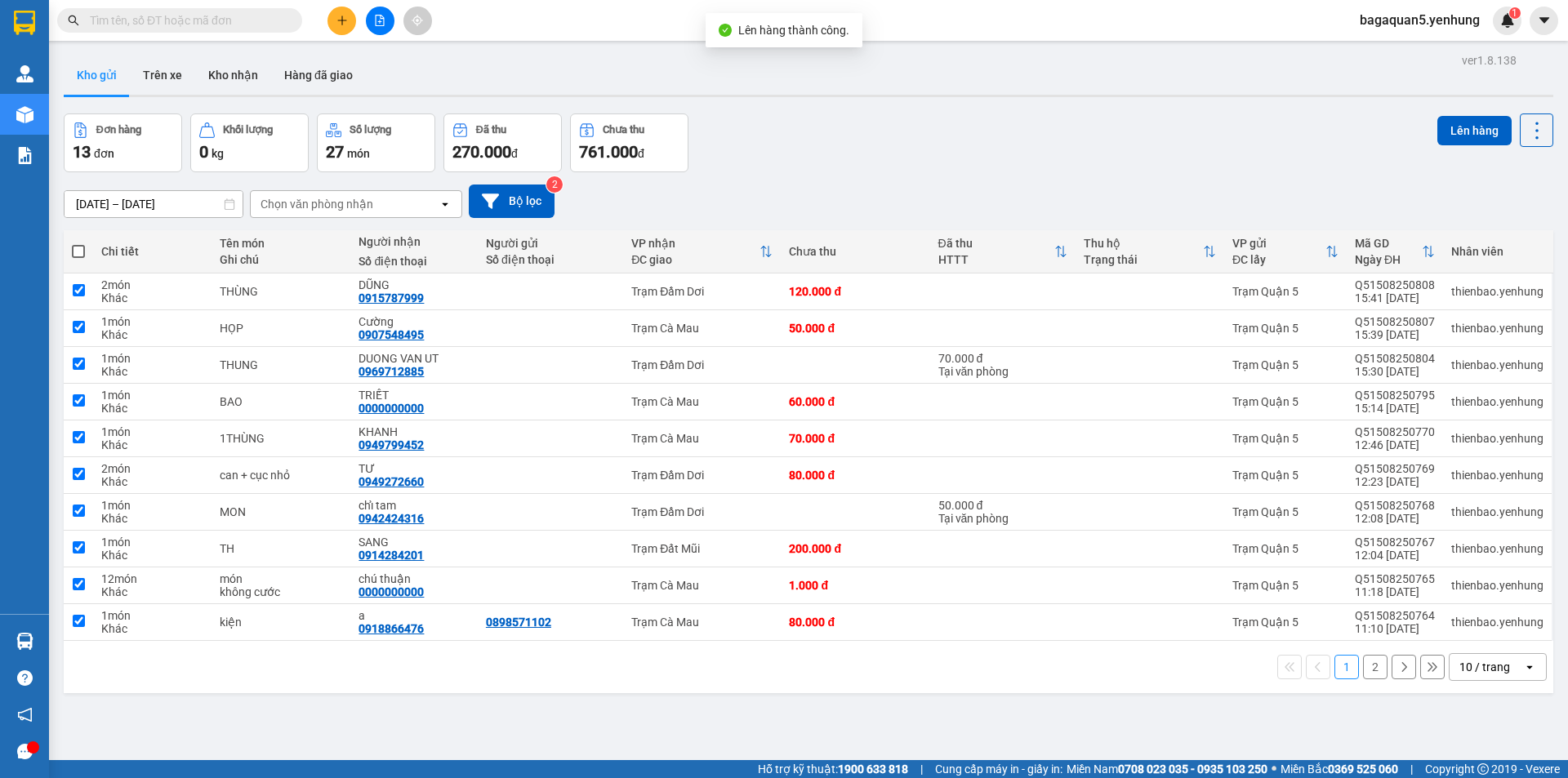
checkbox input "true"
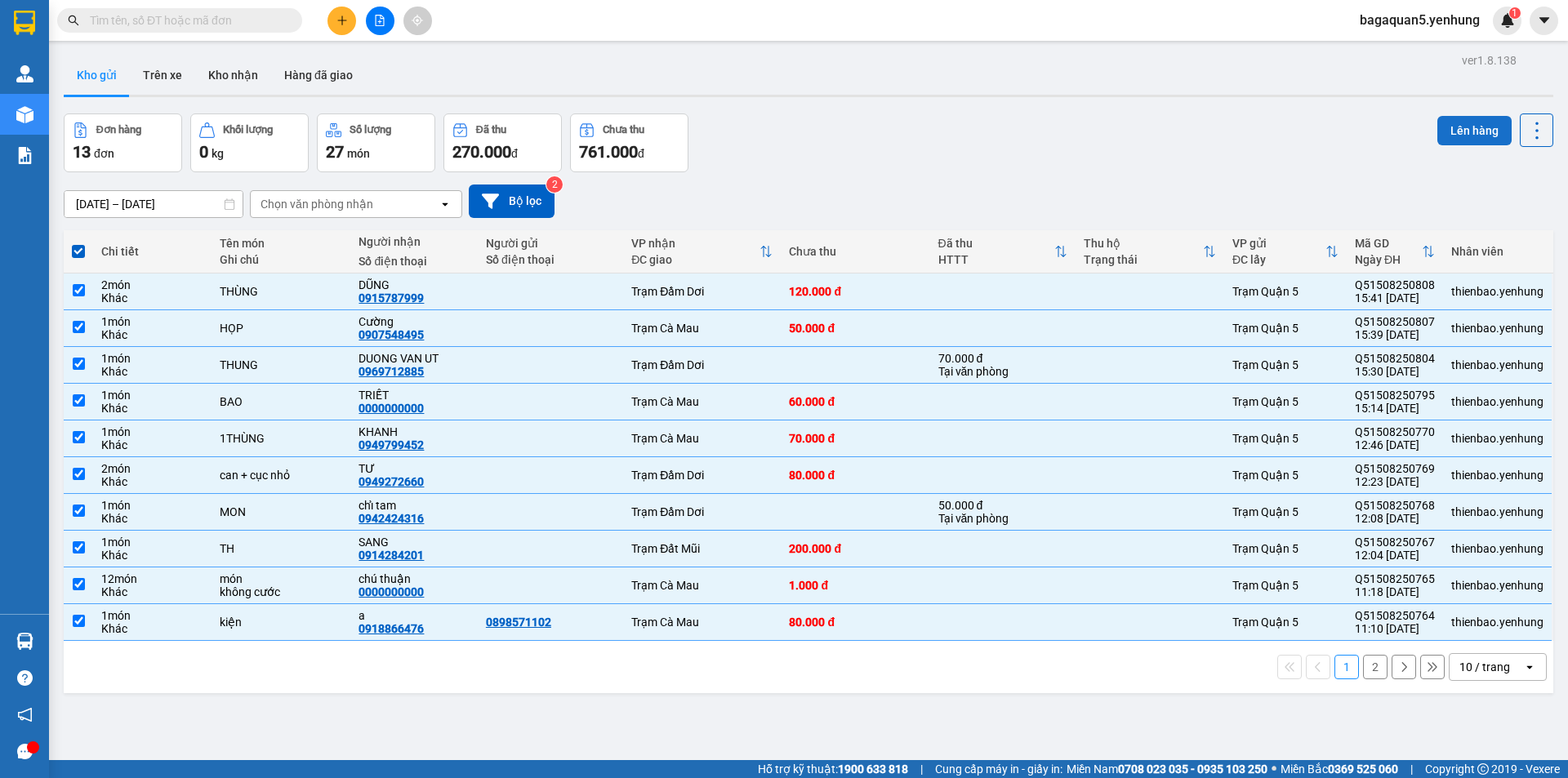
drag, startPoint x: 1419, startPoint y: 120, endPoint x: 1445, endPoint y: 128, distance: 27.2
click at [1424, 121] on div "Đơn hàng 13 đơn Khối lượng 0 kg Số lượng 27 món Đã thu 270.000 đ Chưa thu 761.0…" at bounding box center [808, 143] width 1489 height 59
click at [1445, 128] on button "Lên hàng" at bounding box center [1473, 130] width 74 height 29
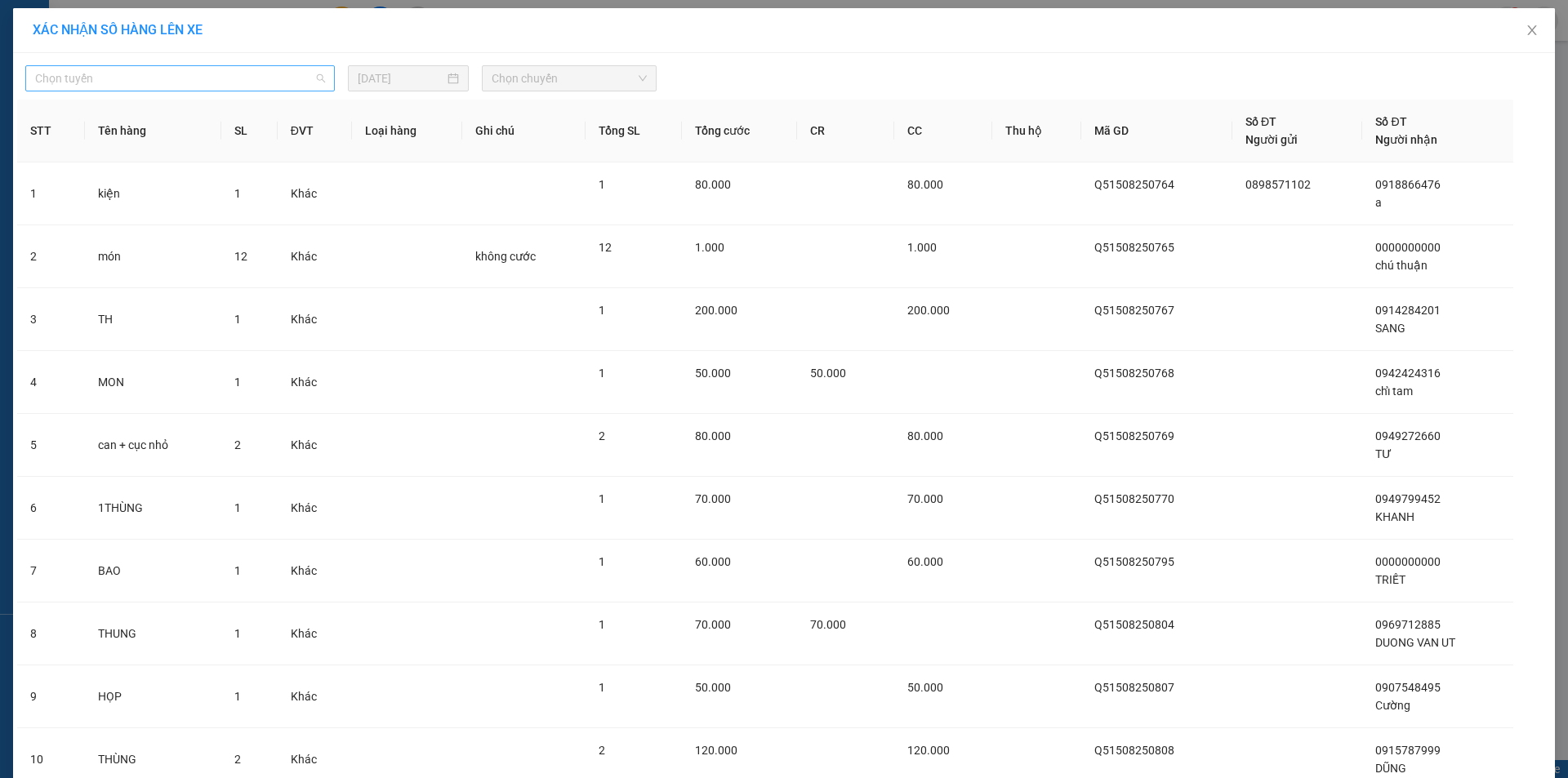
click at [194, 86] on span "Chọn tuyến" at bounding box center [180, 78] width 290 height 25
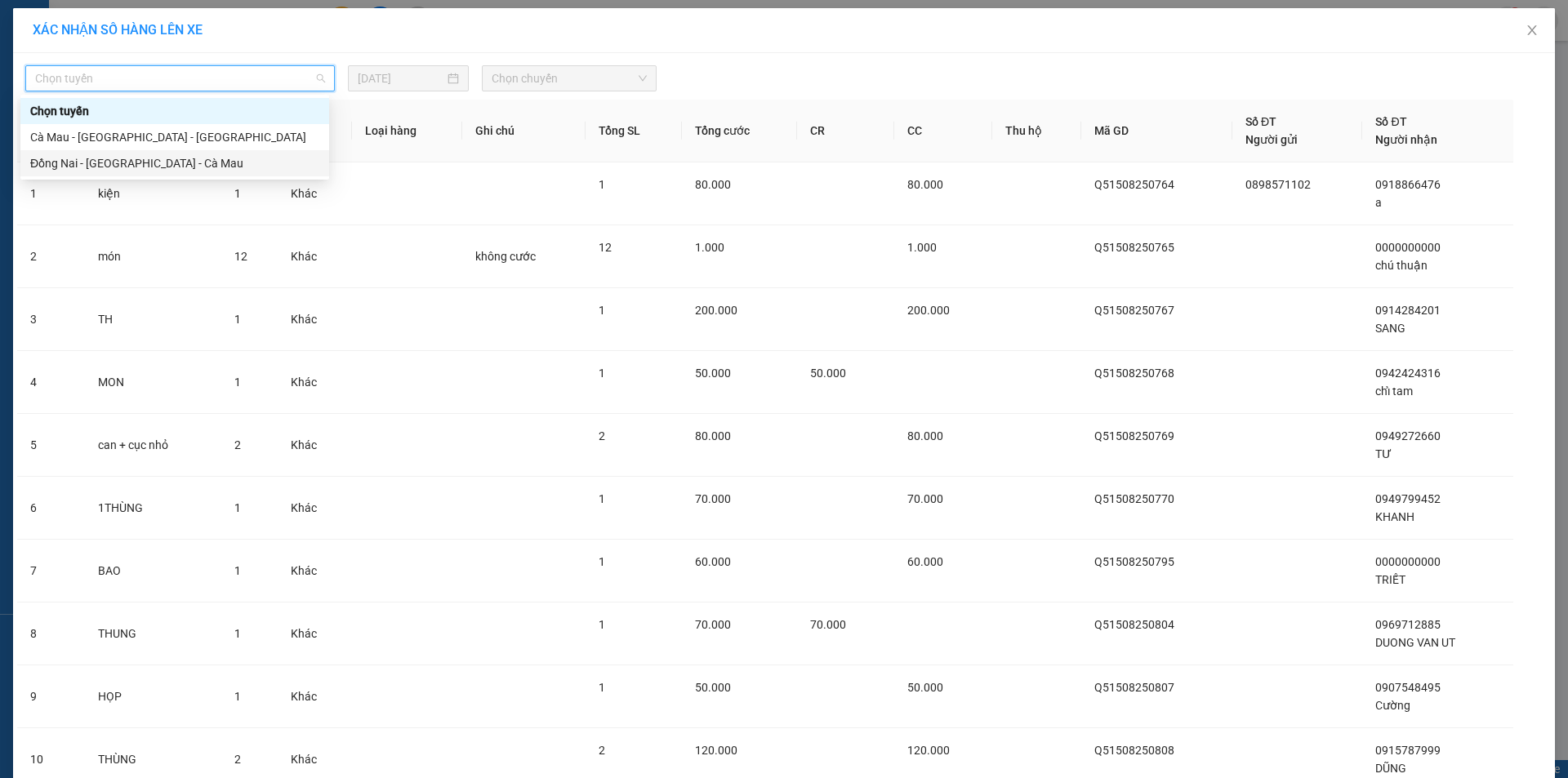
click at [101, 157] on div "Đồng Nai - [GEOGRAPHIC_DATA] - Cà Mau" at bounding box center [174, 163] width 308 height 26
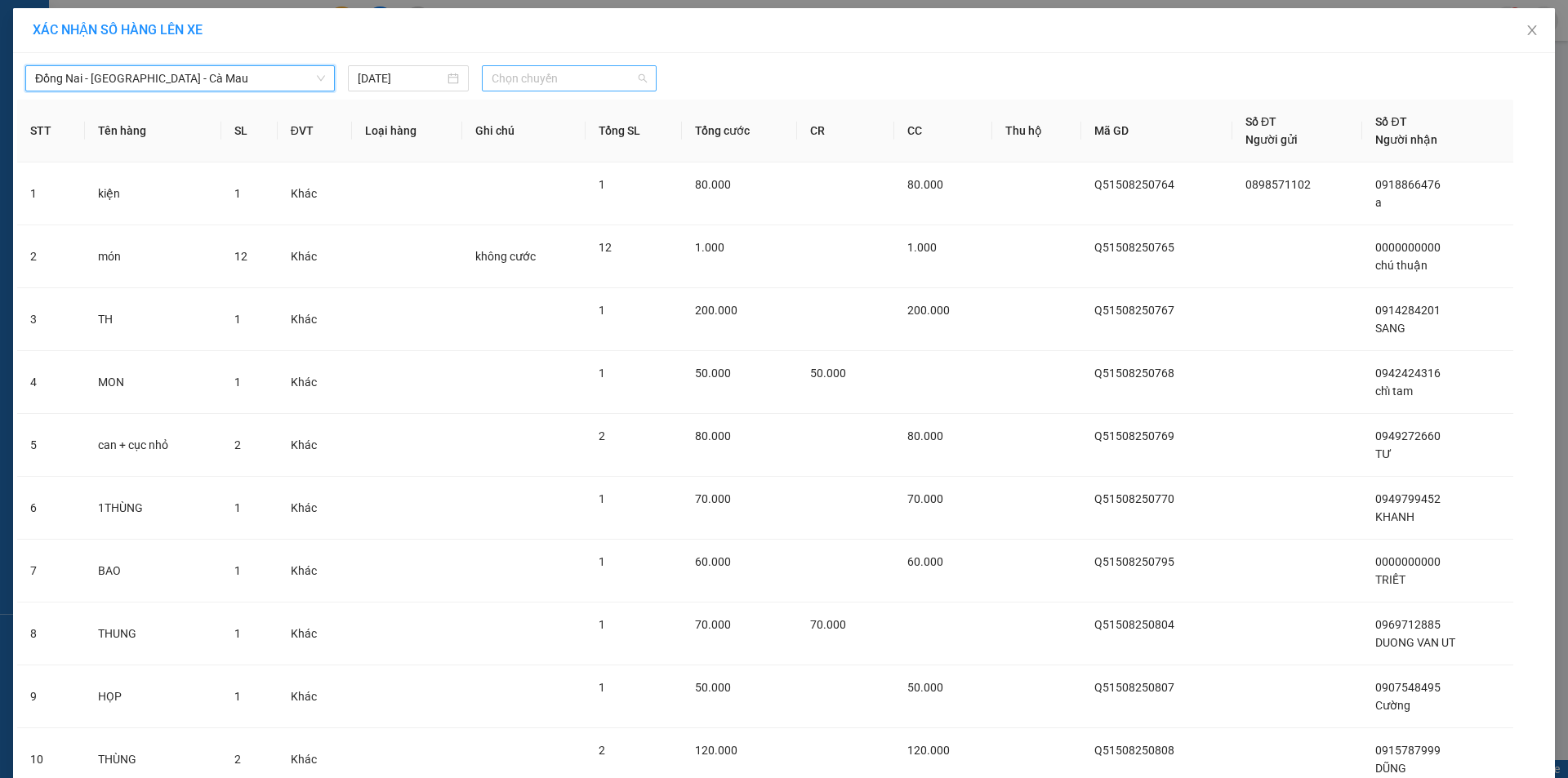
click at [571, 86] on span "Chọn chuyến" at bounding box center [568, 78] width 155 height 25
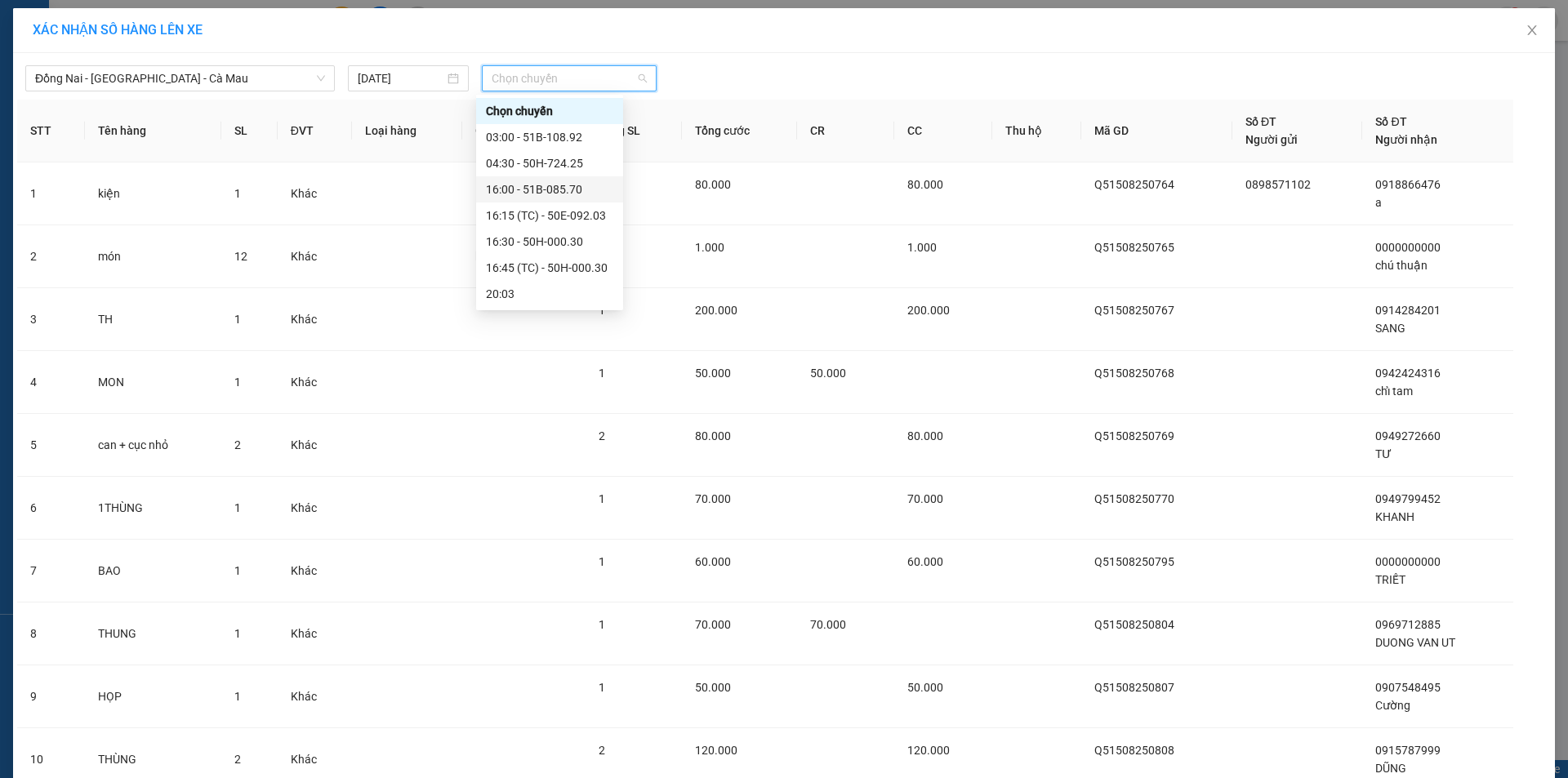
click at [510, 195] on div "16:00 - 51B-085.70" at bounding box center [549, 190] width 128 height 18
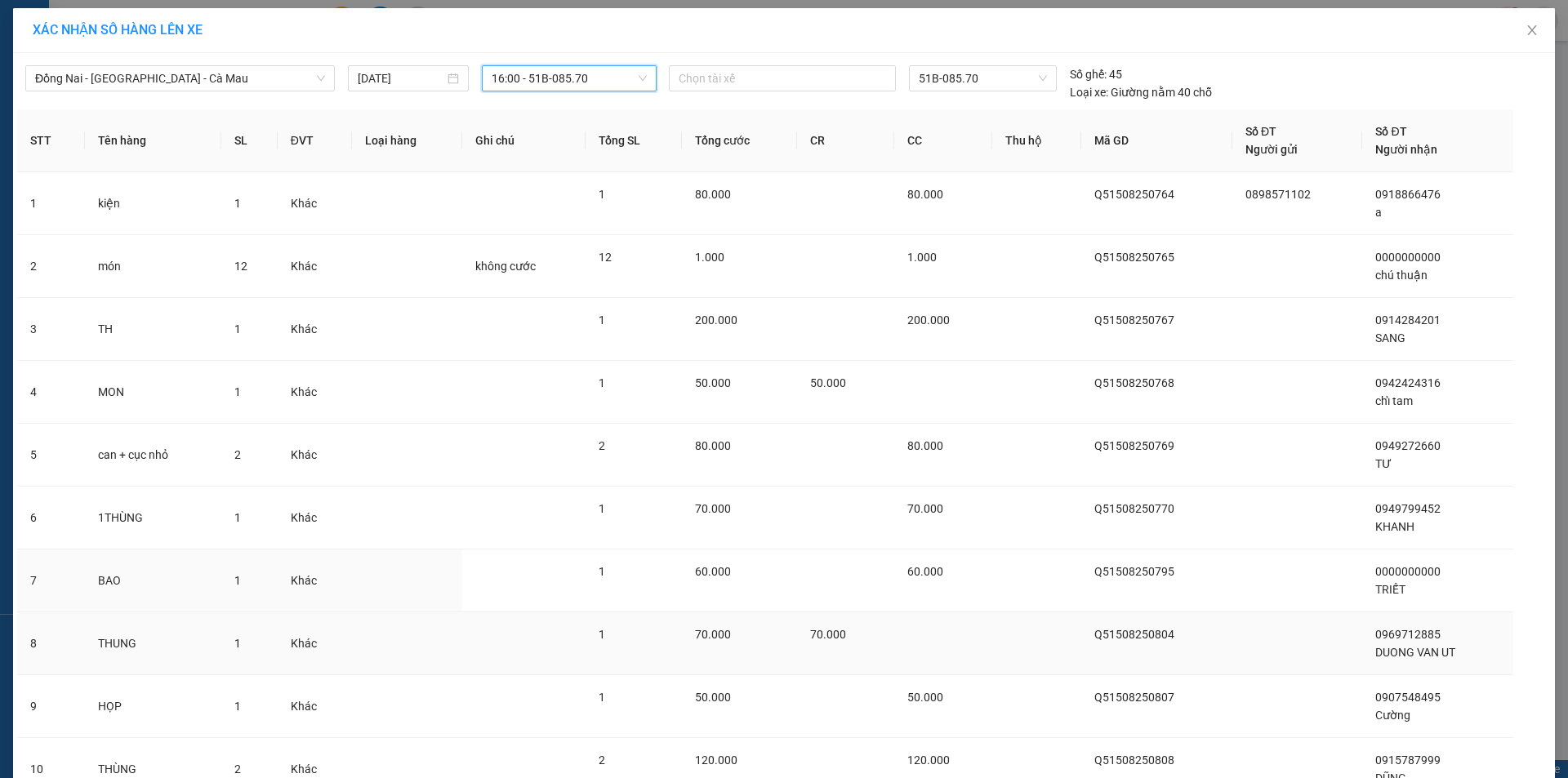
scroll to position [142, 0]
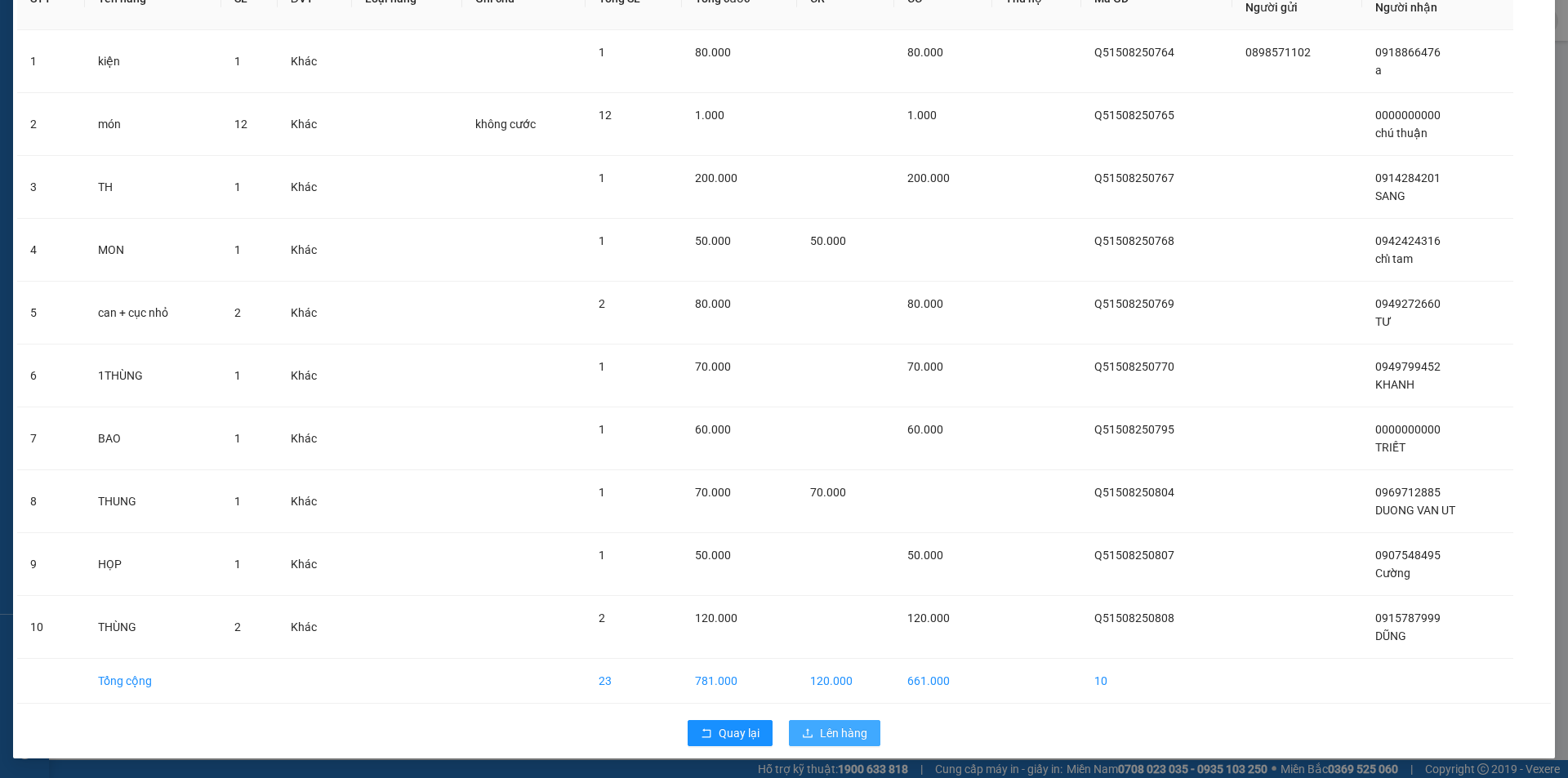
click at [820, 728] on span "Lên hàng" at bounding box center [844, 733] width 48 height 18
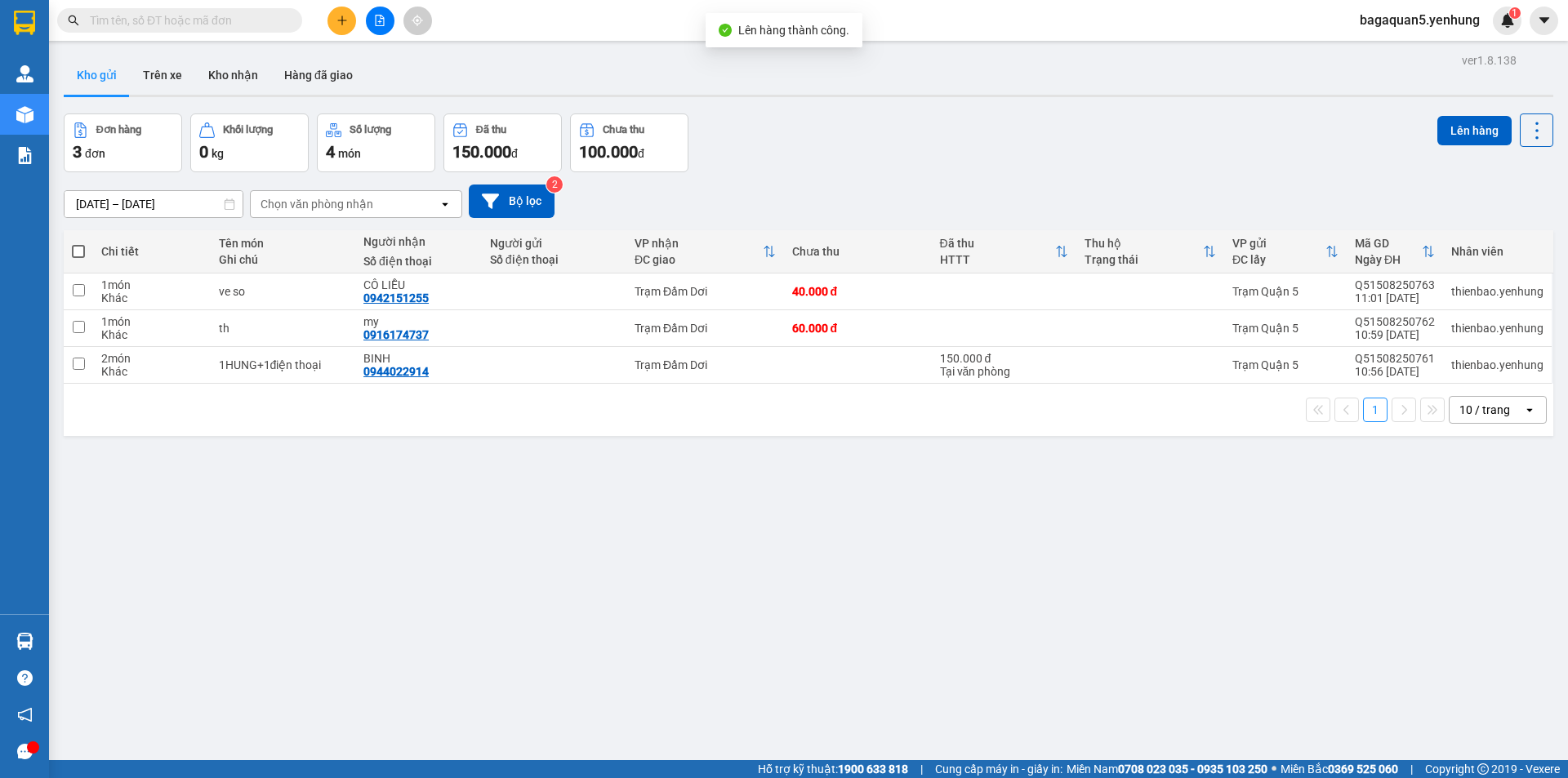
click at [73, 259] on label at bounding box center [78, 251] width 13 height 17
click at [78, 243] on input "checkbox" at bounding box center [78, 243] width 0 height 0
checkbox input "true"
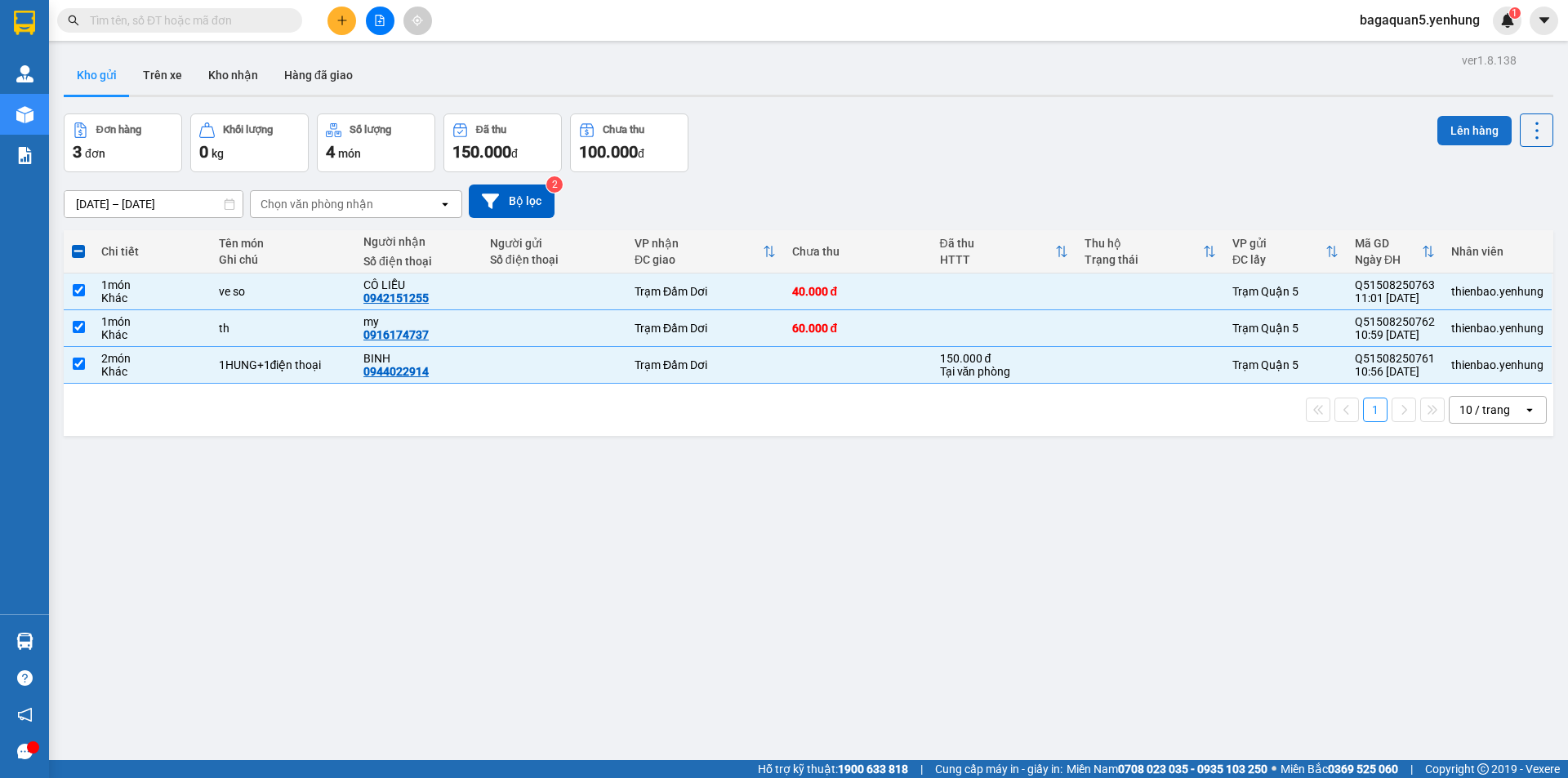
drag, startPoint x: 1456, startPoint y: 135, endPoint x: 1443, endPoint y: 135, distance: 13.0
click at [1449, 135] on button "Lên hàng" at bounding box center [1473, 130] width 74 height 29
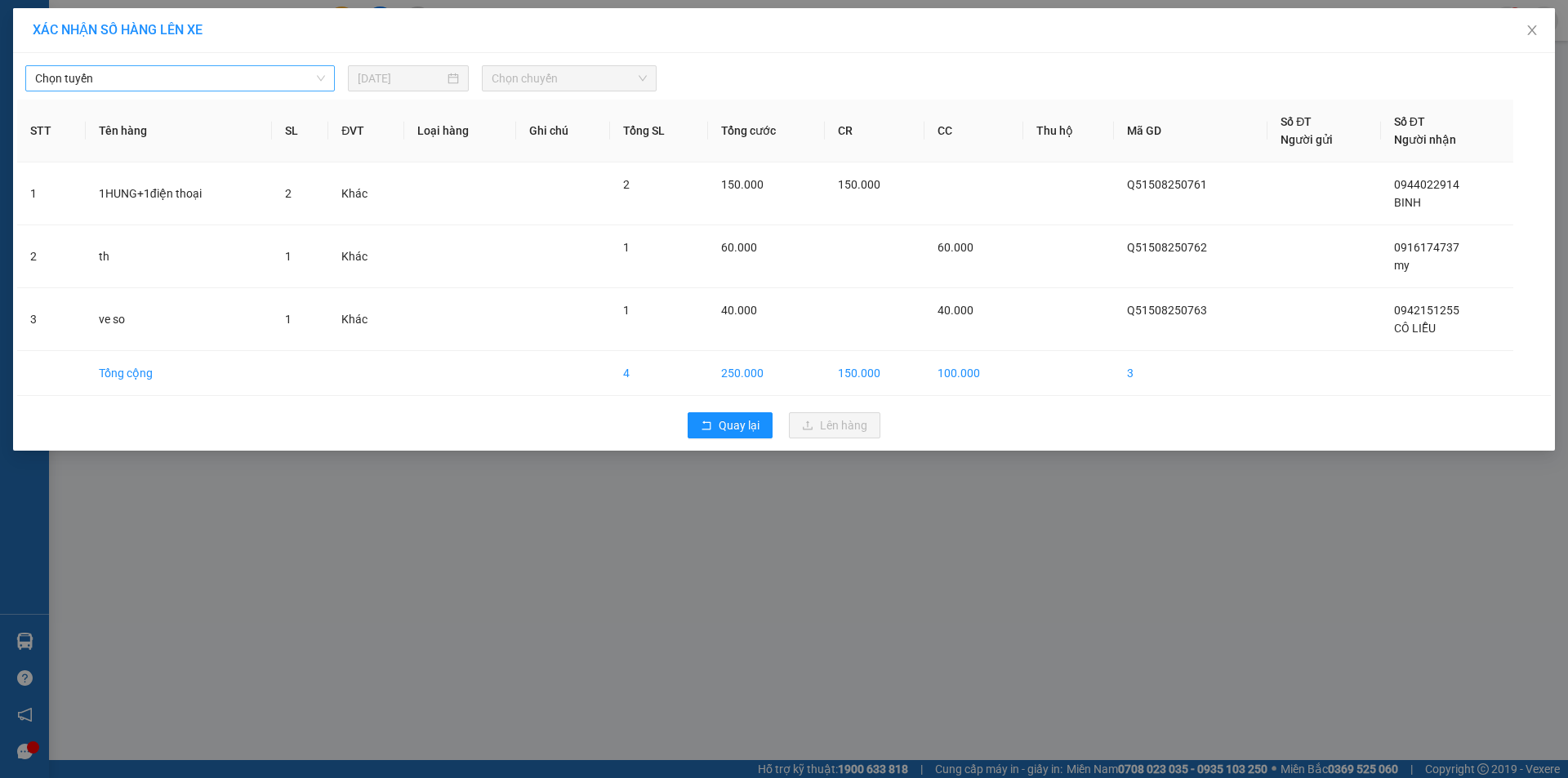
click at [238, 85] on span "Chọn tuyến" at bounding box center [180, 78] width 290 height 25
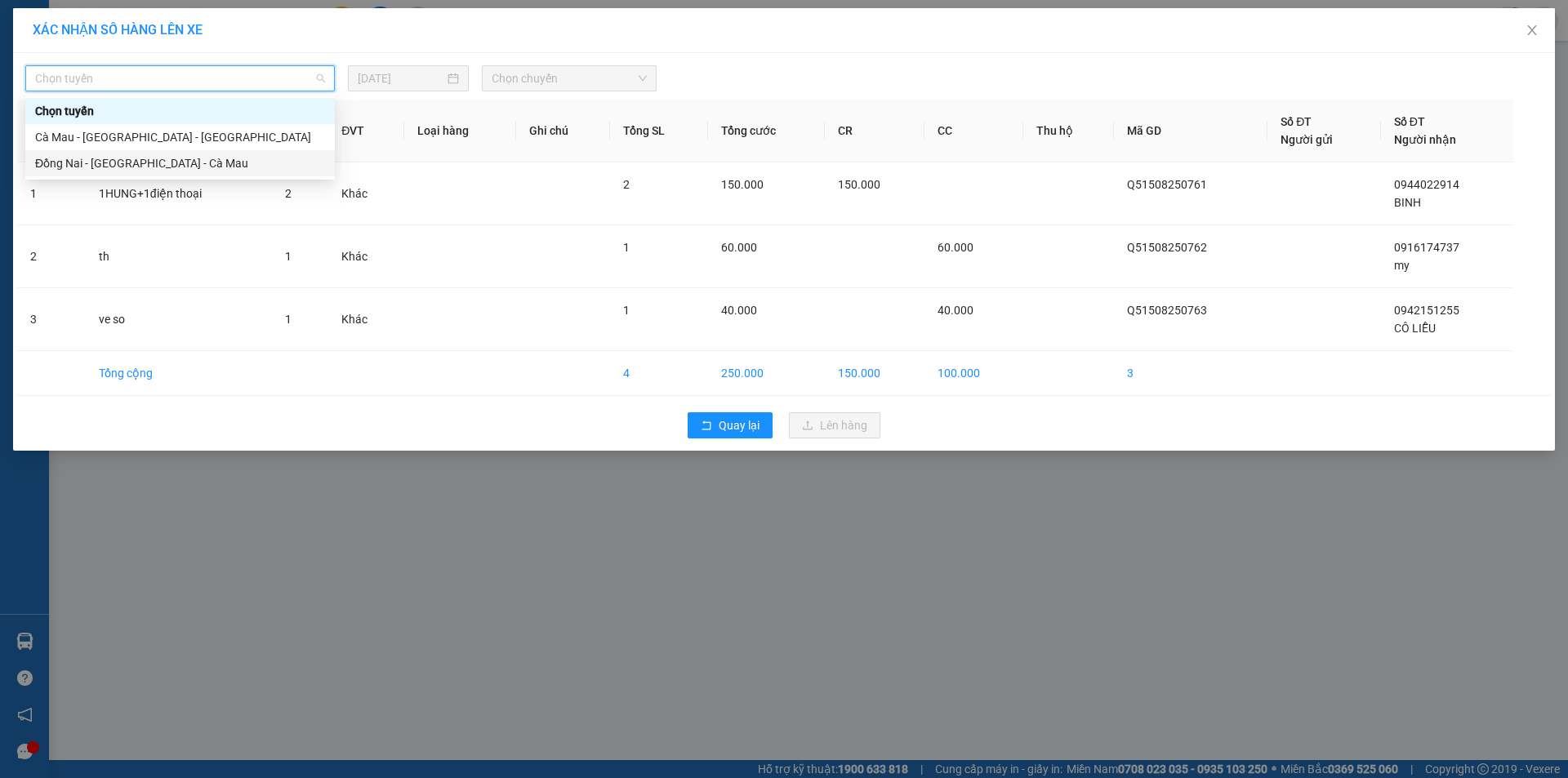
click at [129, 166] on div "Đồng Nai - [GEOGRAPHIC_DATA] - Cà Mau" at bounding box center [180, 163] width 290 height 18
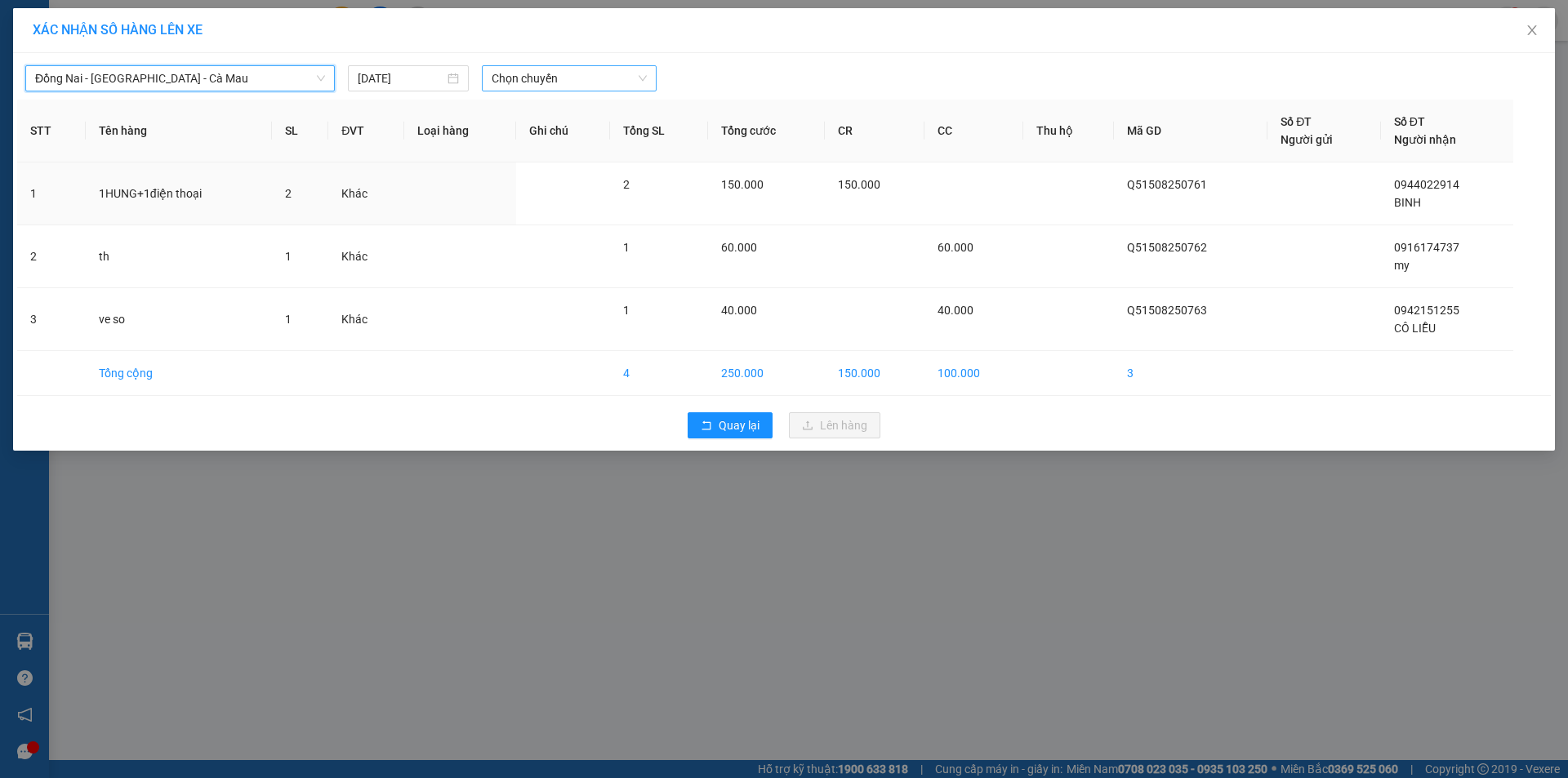
click at [554, 89] on span "Chọn chuyến" at bounding box center [568, 78] width 155 height 25
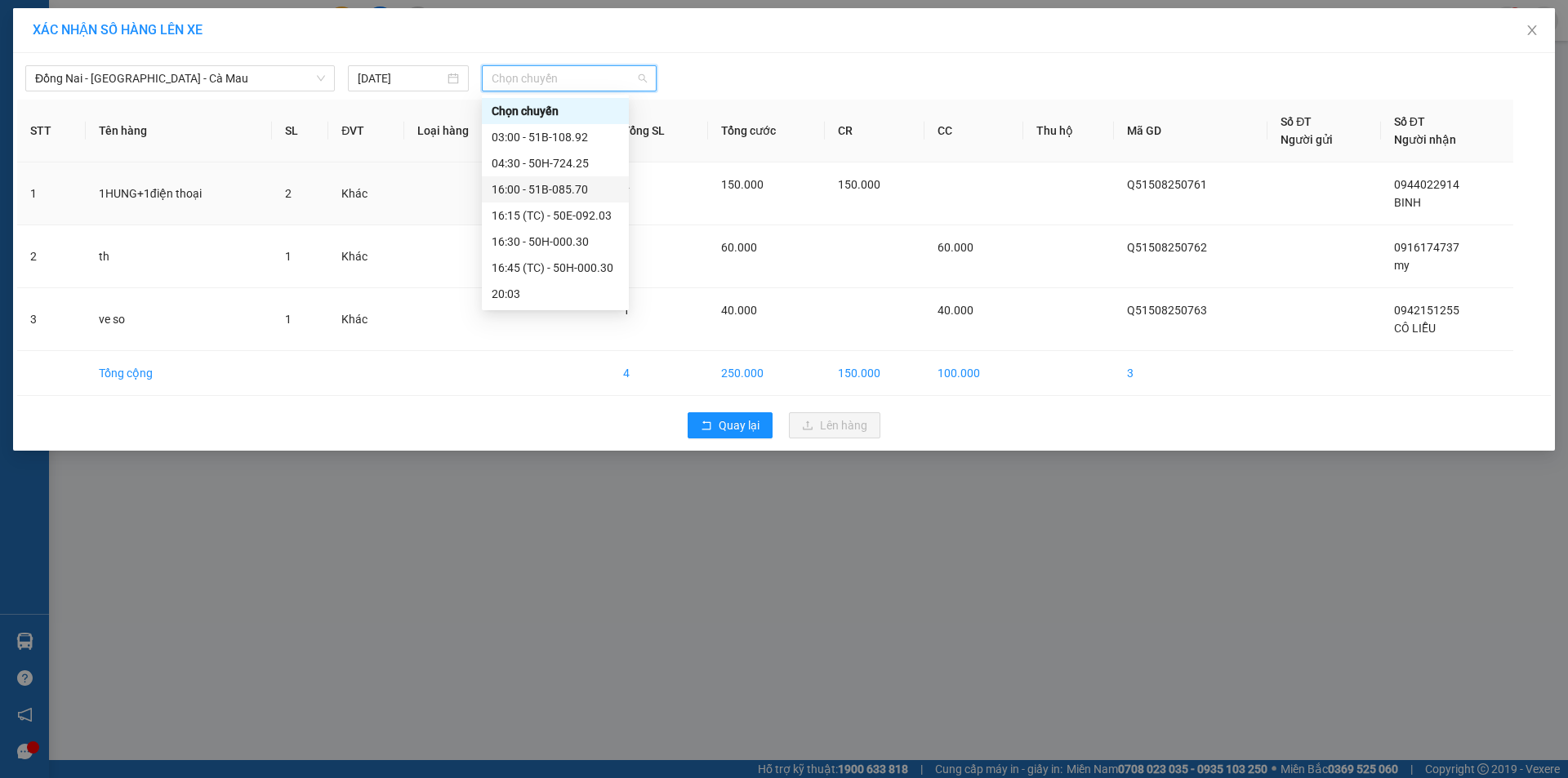
click at [505, 191] on div "16:00 - 51B-085.70" at bounding box center [554, 190] width 128 height 18
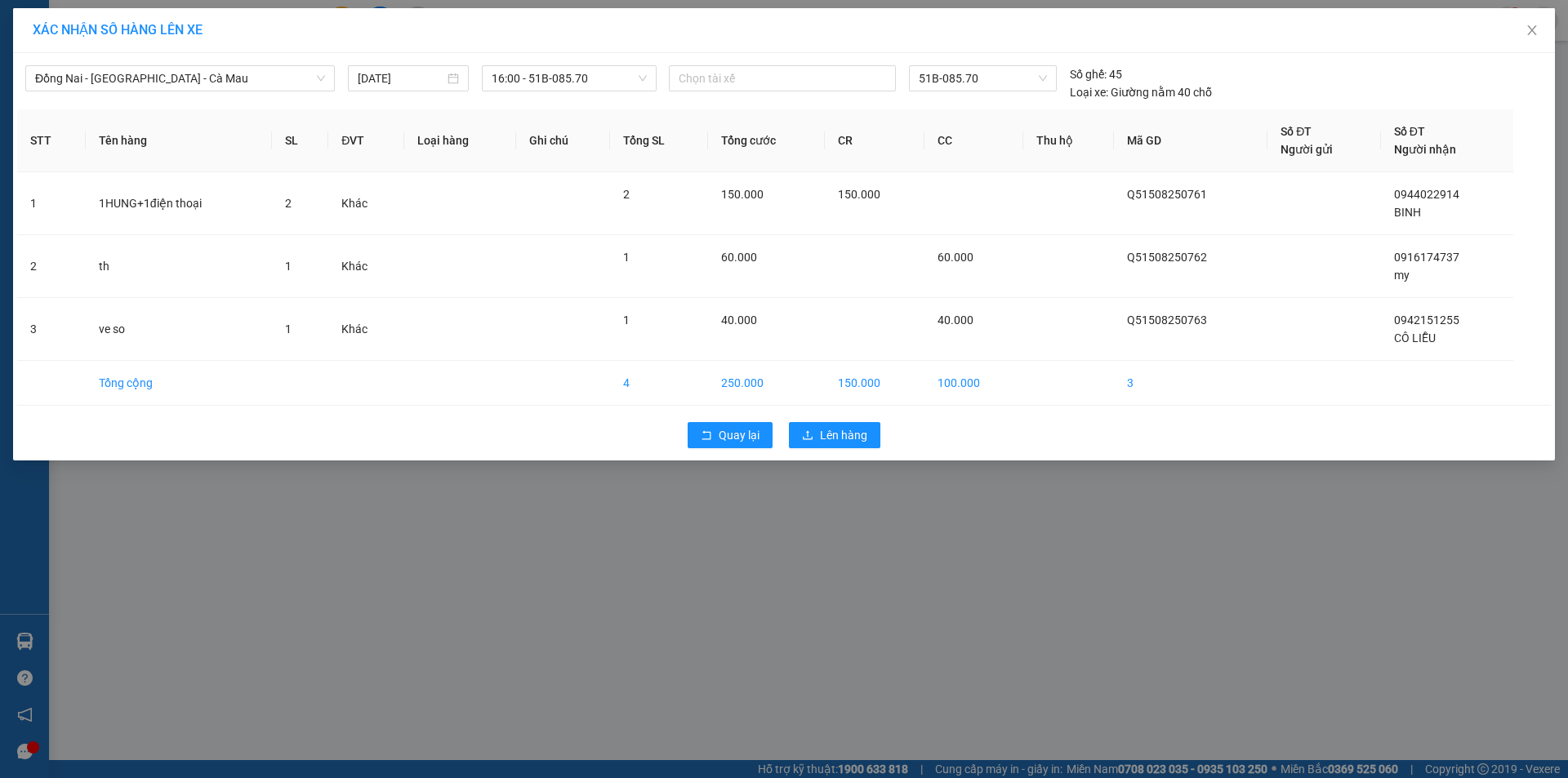
click at [868, 449] on div "Quay lại Lên hàng" at bounding box center [784, 435] width 1533 height 42
click at [867, 448] on div "Quay lại Lên hàng" at bounding box center [784, 435] width 1533 height 42
click at [866, 431] on span "Lên hàng" at bounding box center [844, 435] width 48 height 18
